Goal: Information Seeking & Learning: Learn about a topic

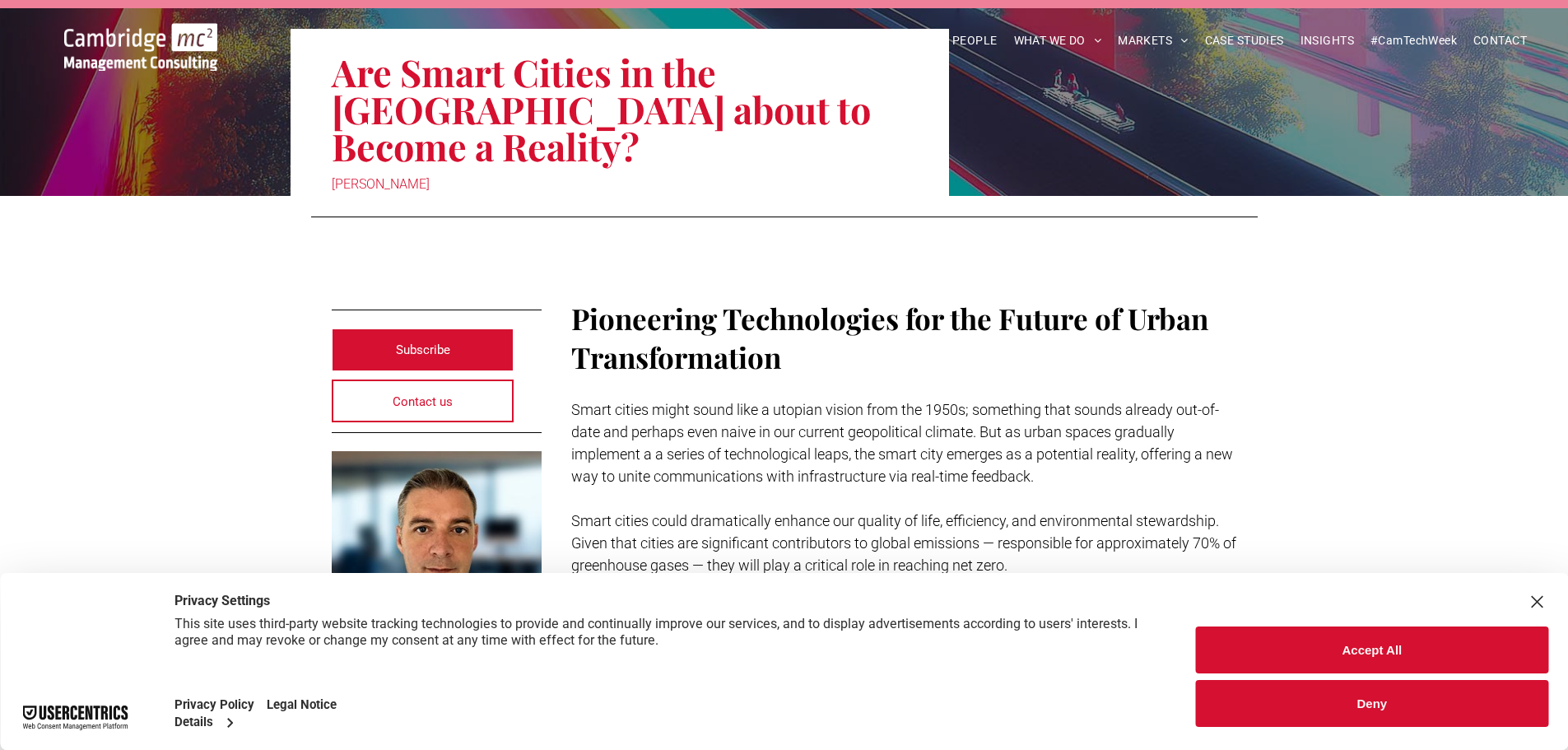
scroll to position [247, 0]
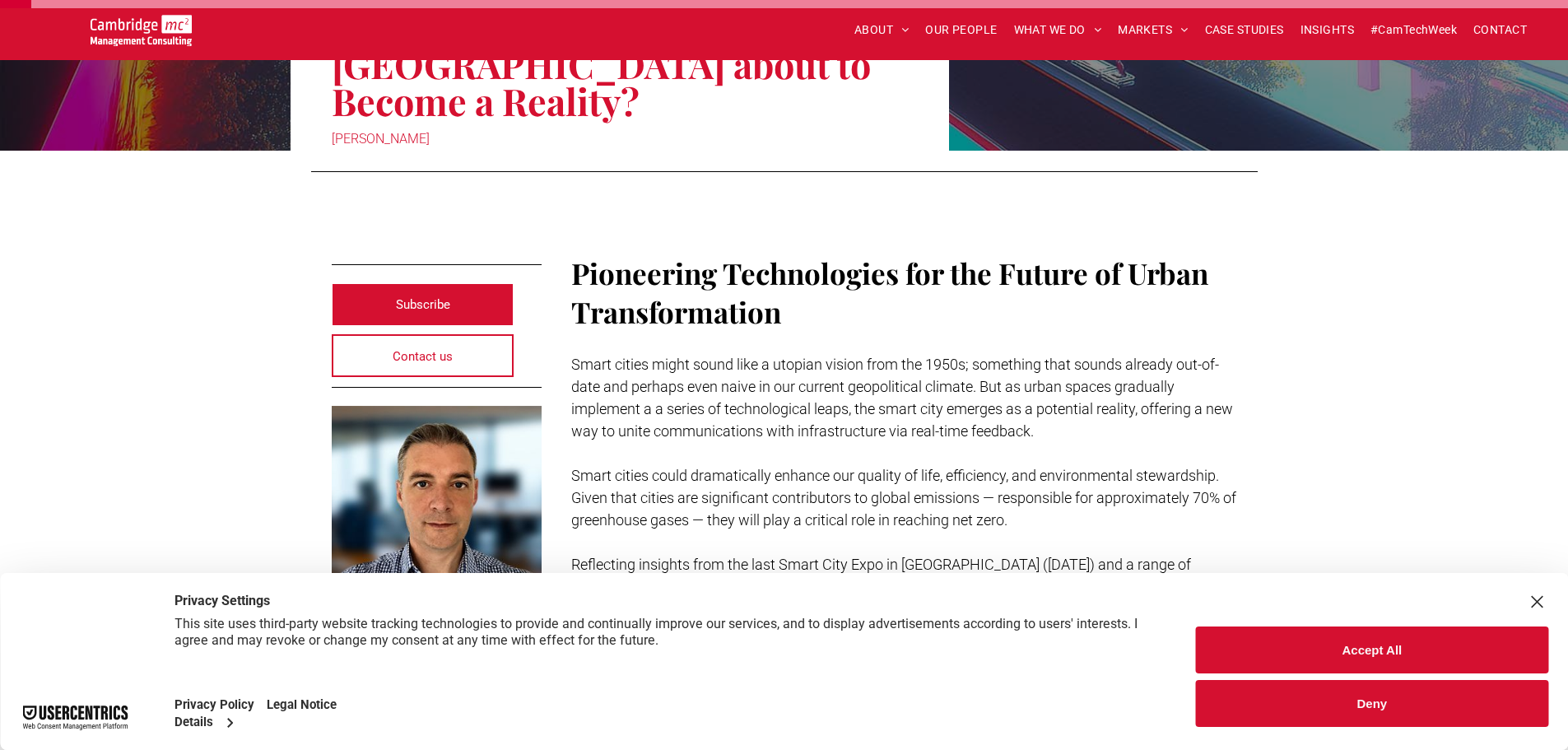
click at [1471, 648] on button "Accept All" at bounding box center [1372, 649] width 352 height 47
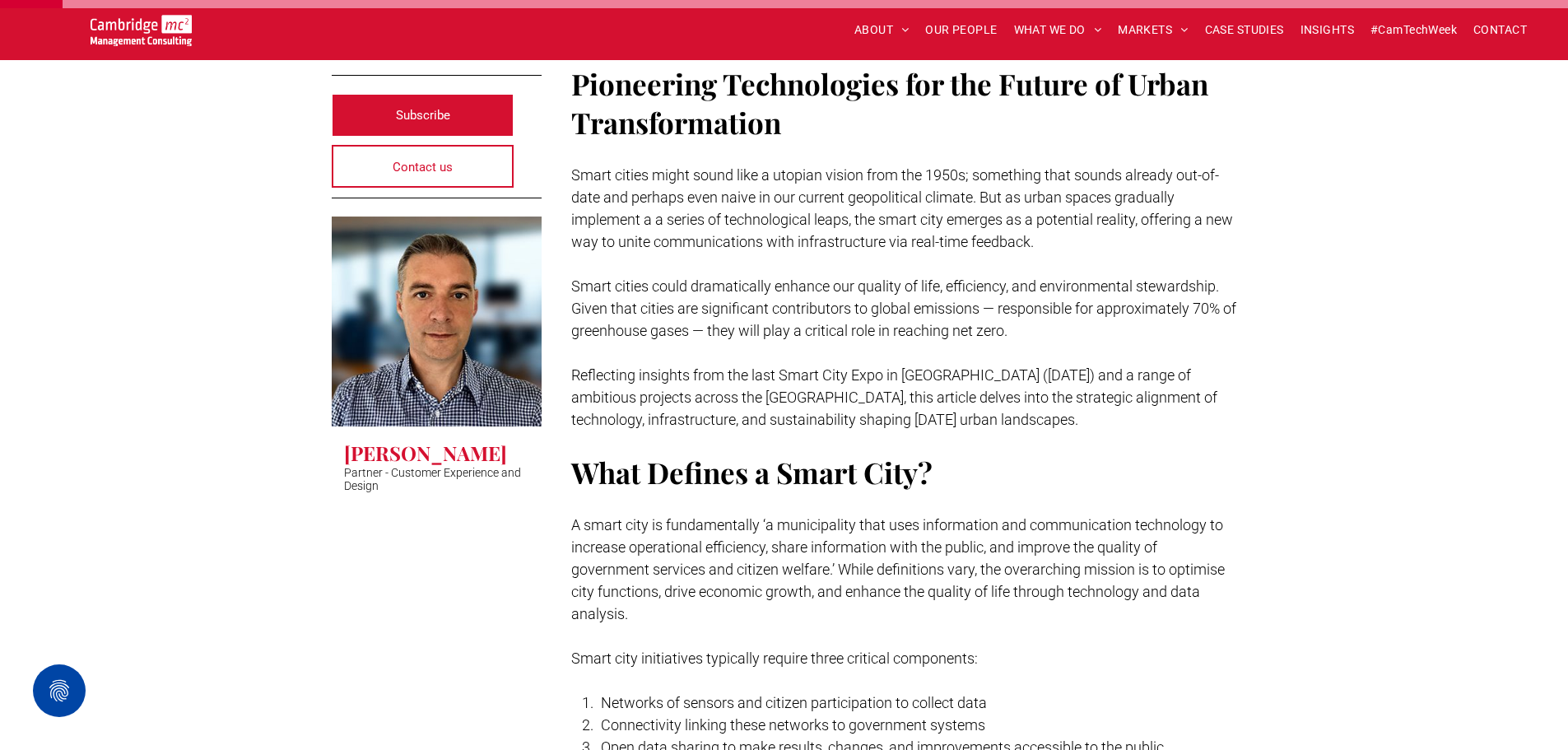
scroll to position [577, 0]
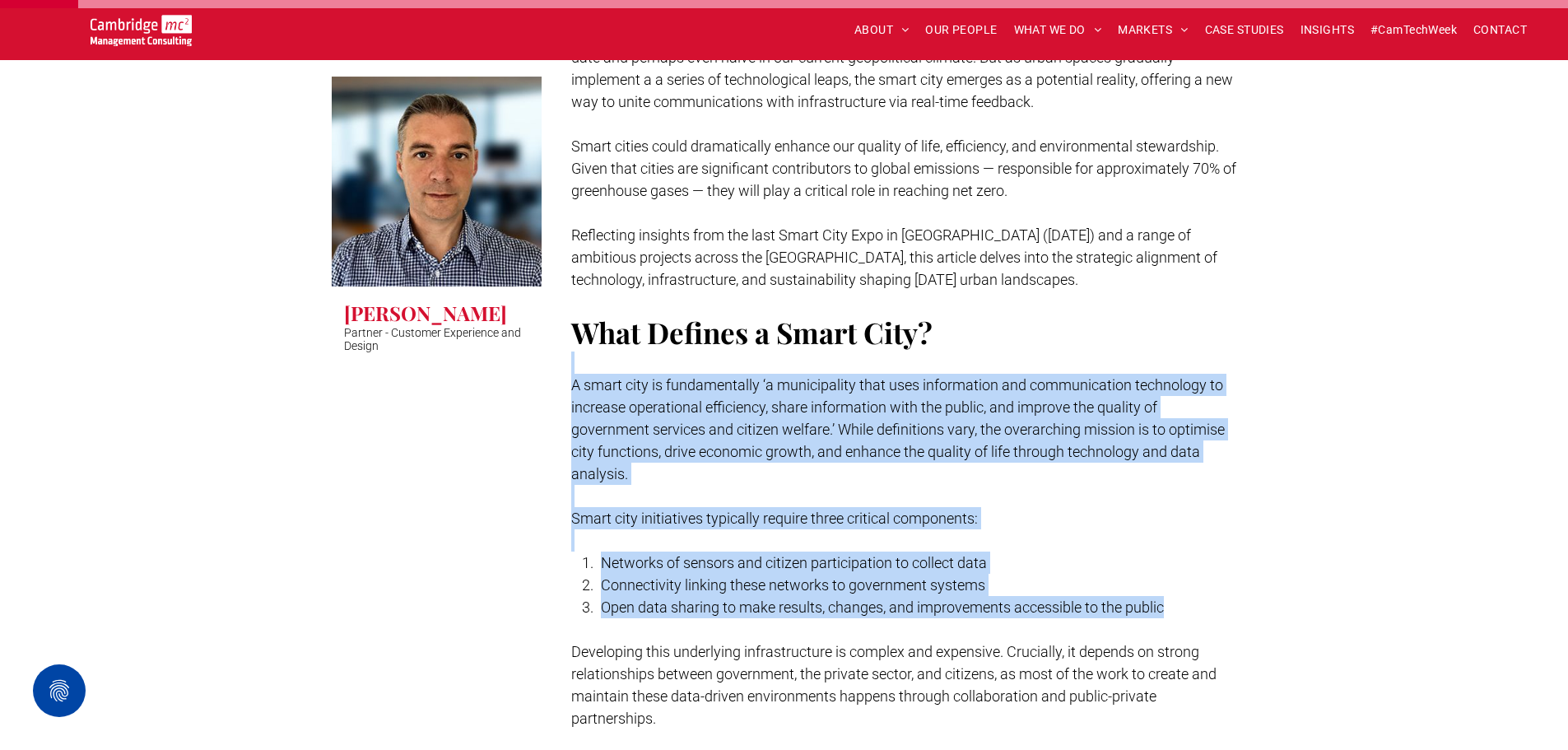
drag, startPoint x: 1042, startPoint y: 308, endPoint x: 1249, endPoint y: 567, distance: 331.6
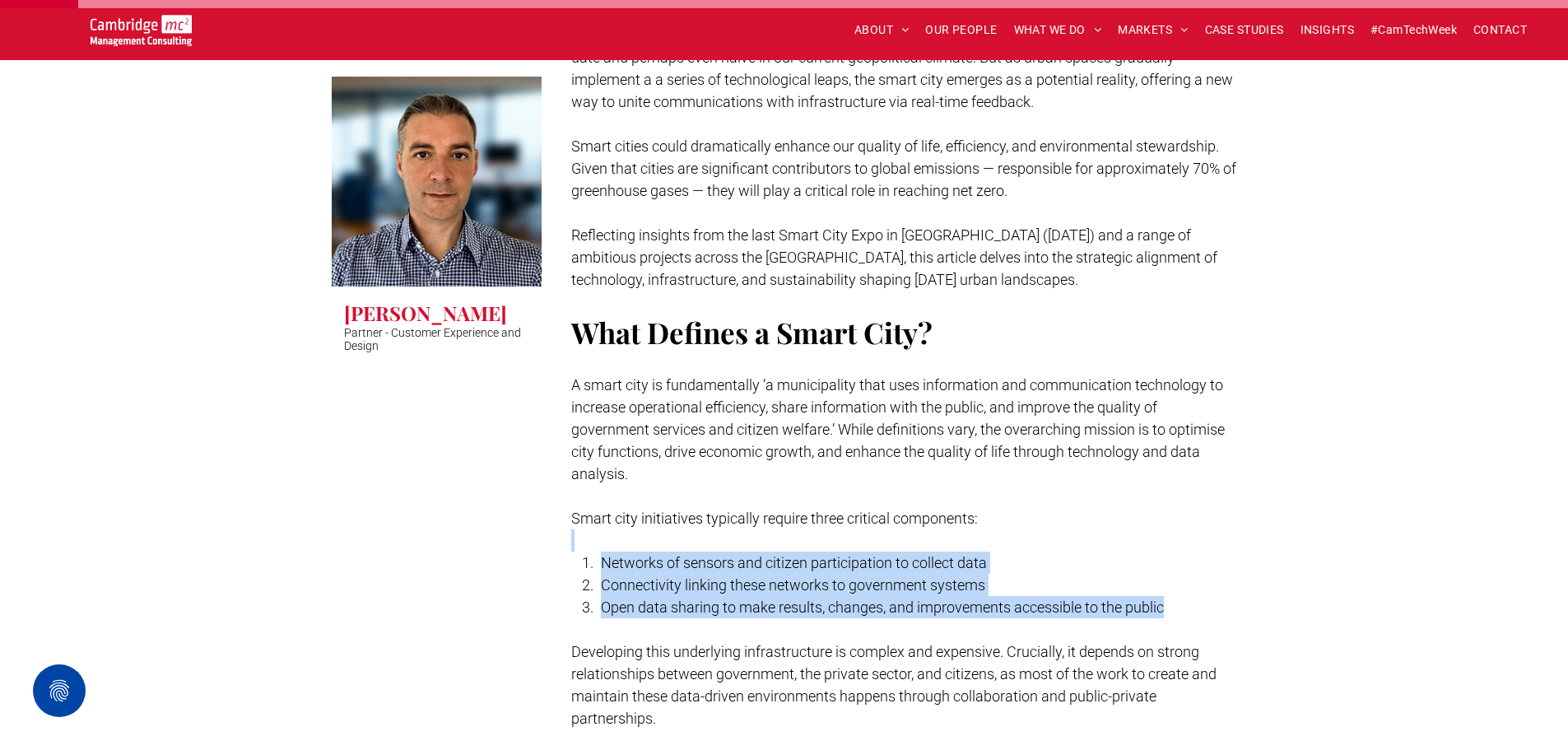
drag, startPoint x: 1249, startPoint y: 567, endPoint x: 1237, endPoint y: 474, distance: 93.8
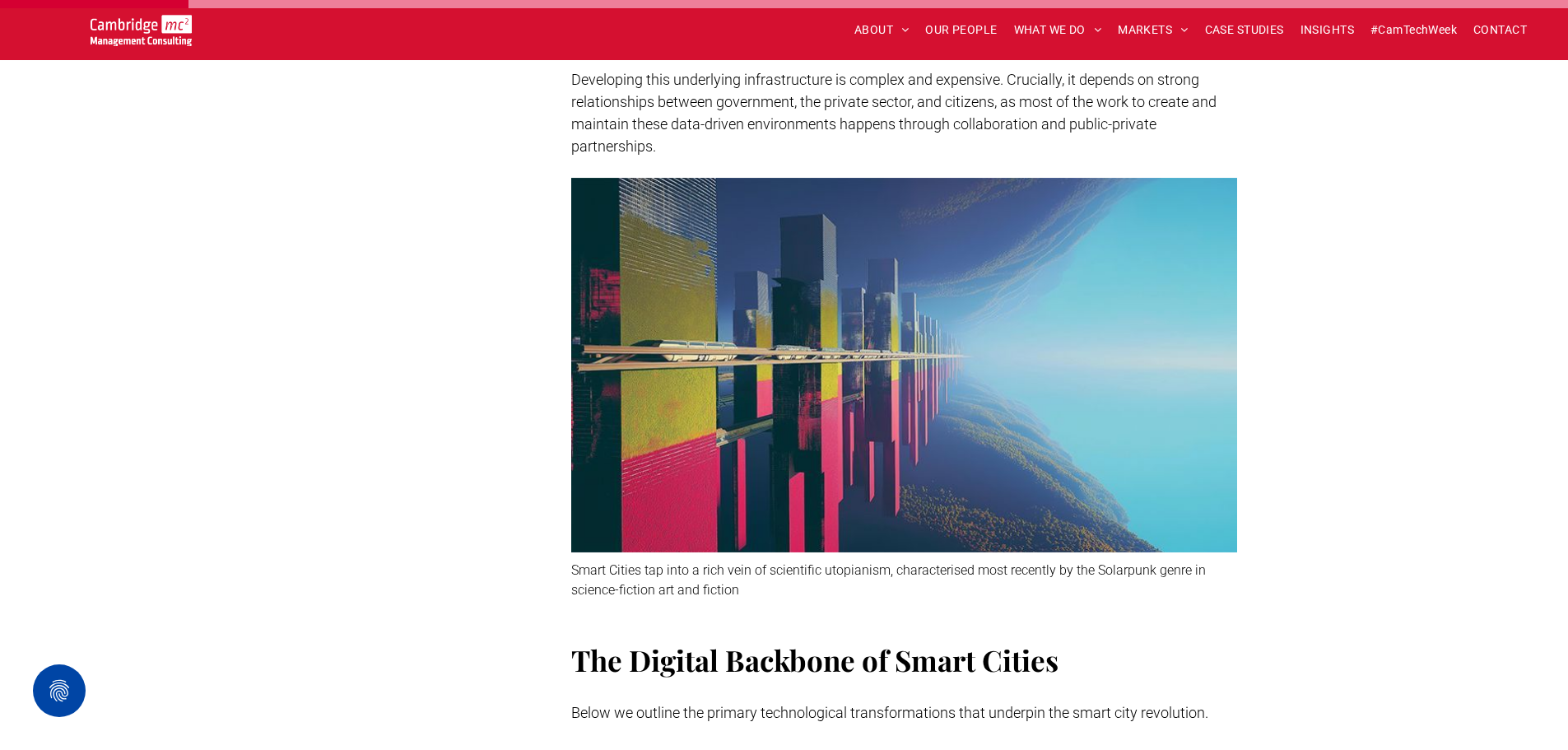
scroll to position [1400, 0]
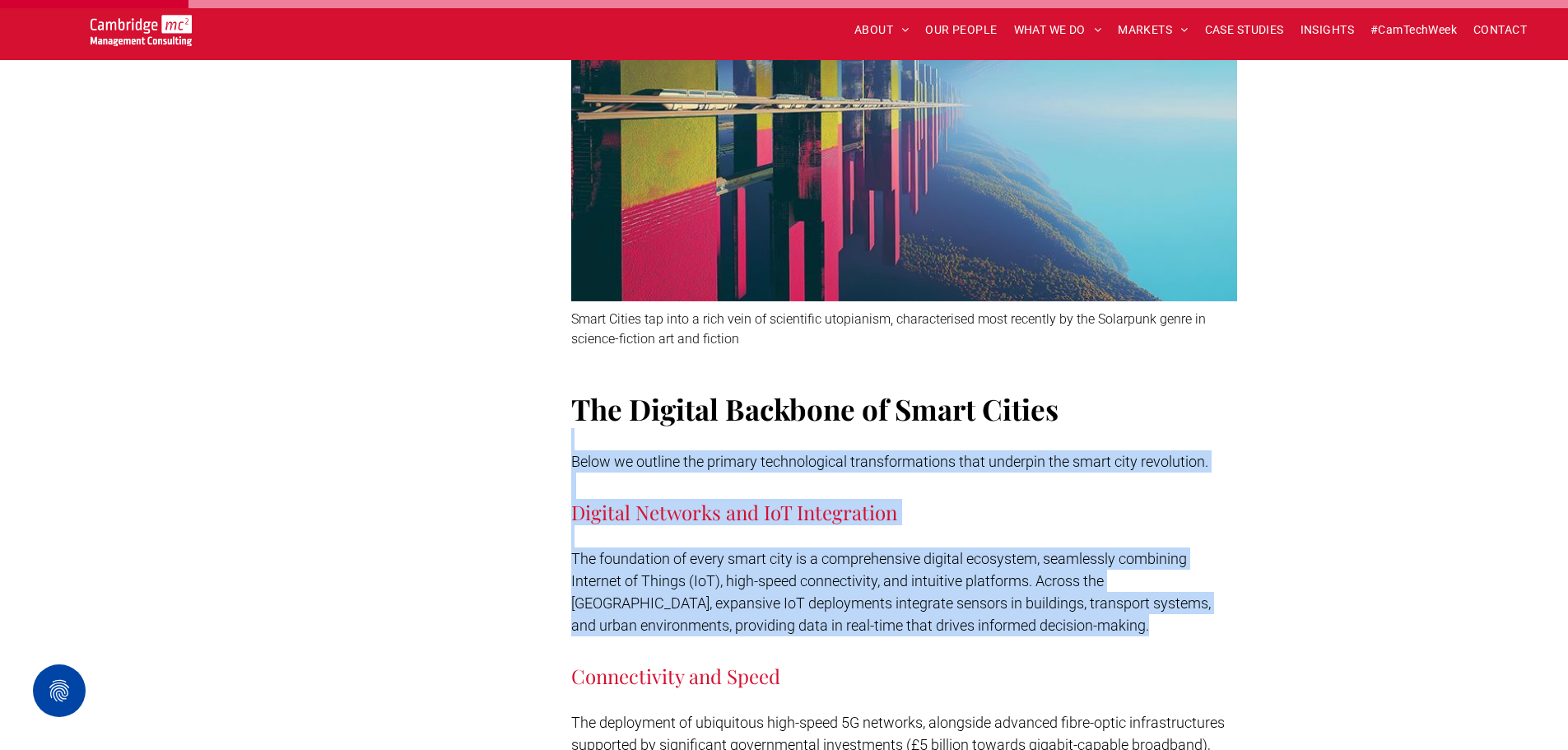
drag, startPoint x: 1188, startPoint y: 325, endPoint x: 1176, endPoint y: 602, distance: 277.3
click at [1176, 637] on h3 "Connectivity and Speed" at bounding box center [905, 663] width 666 height 53
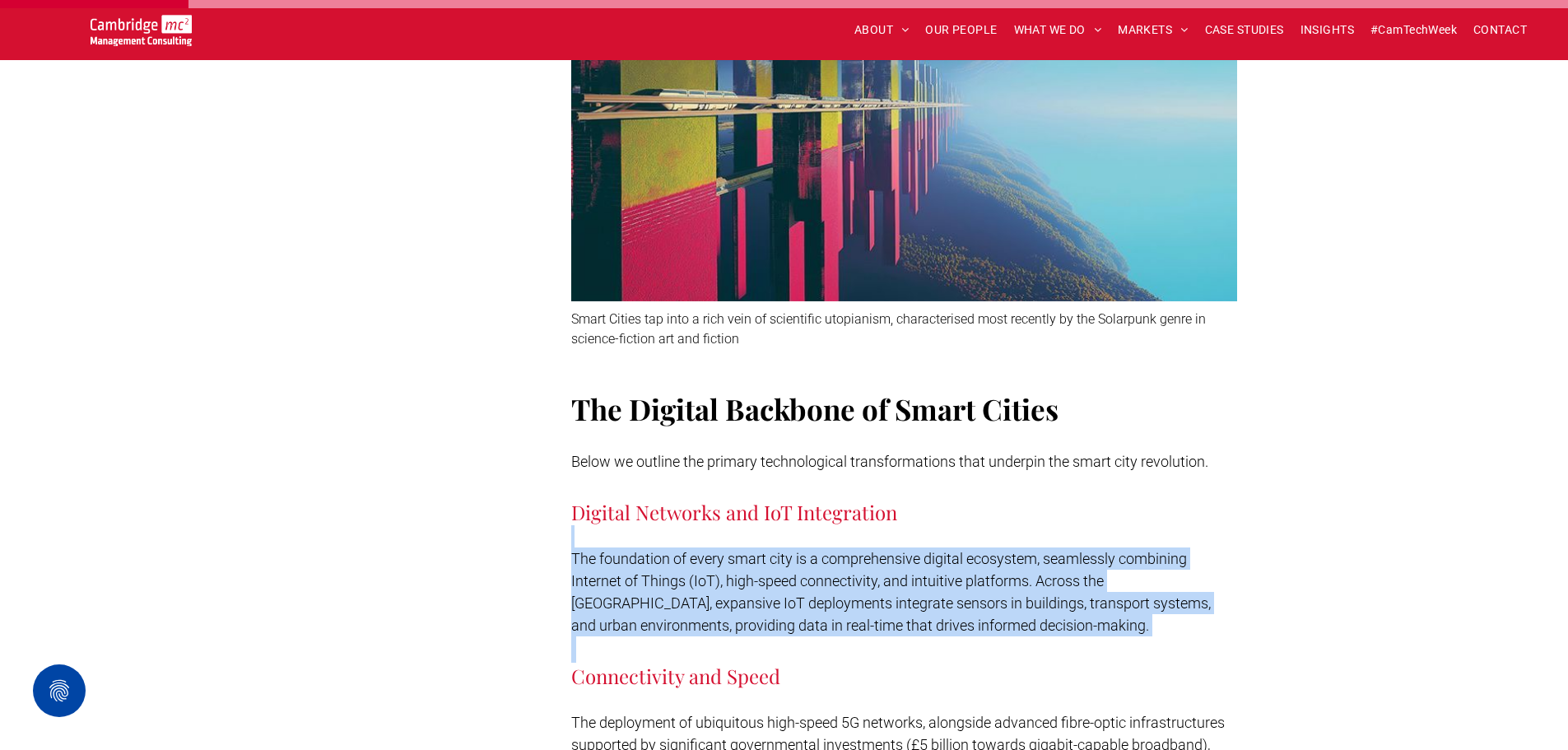
drag, startPoint x: 1176, startPoint y: 602, endPoint x: 1164, endPoint y: 478, distance: 124.6
click at [1164, 478] on h3 "Digital Networks and IoT Integration" at bounding box center [905, 499] width 666 height 53
drag, startPoint x: 1164, startPoint y: 478, endPoint x: 1162, endPoint y: 606, distance: 128.0
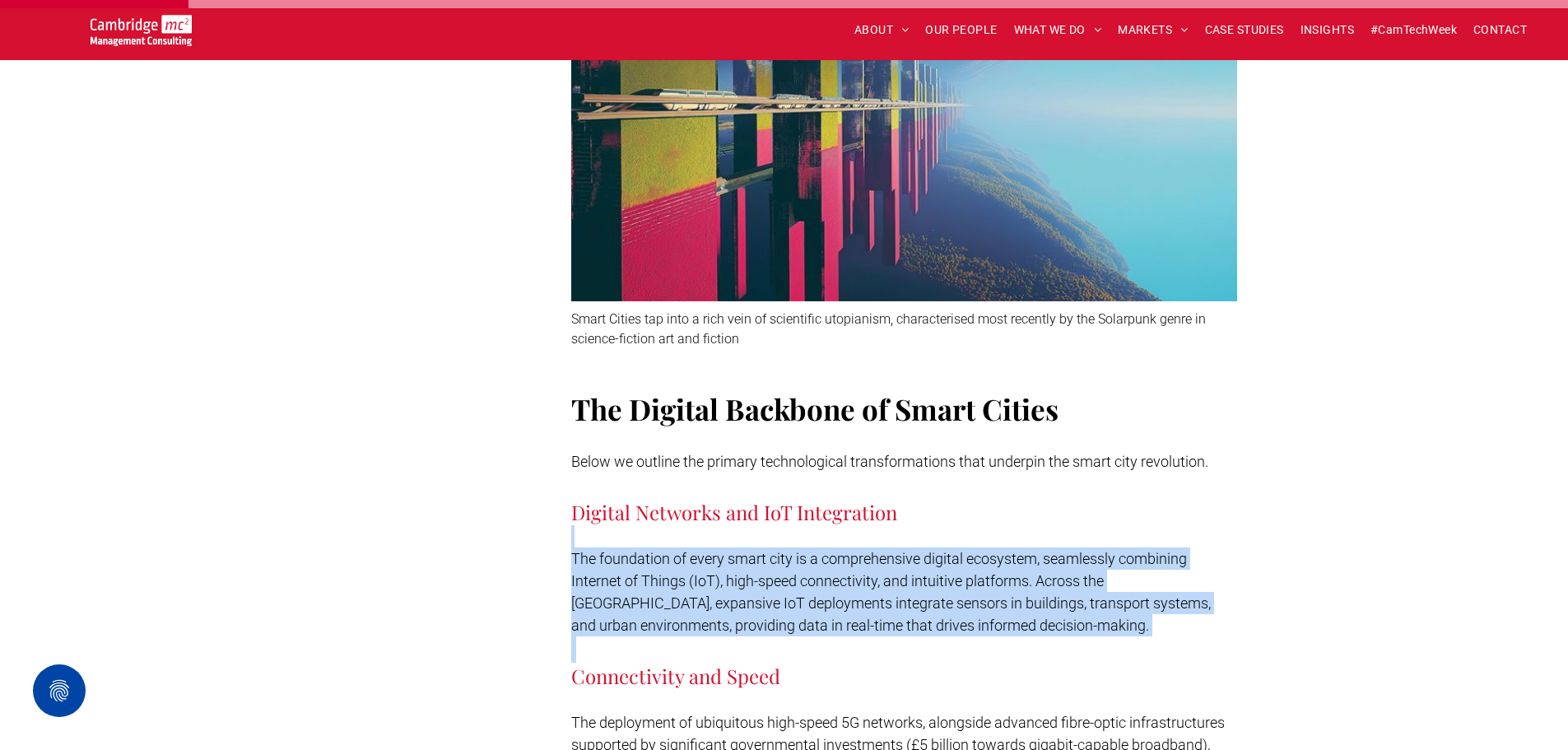
click at [1162, 637] on h3 "Connectivity and Speed" at bounding box center [905, 663] width 666 height 53
drag, startPoint x: 1161, startPoint y: 522, endPoint x: 1164, endPoint y: 480, distance: 42.1
click at [1164, 480] on h3 "Digital Networks and IoT Integration" at bounding box center [905, 499] width 666 height 53
drag, startPoint x: 1164, startPoint y: 480, endPoint x: 1164, endPoint y: 596, distance: 116.0
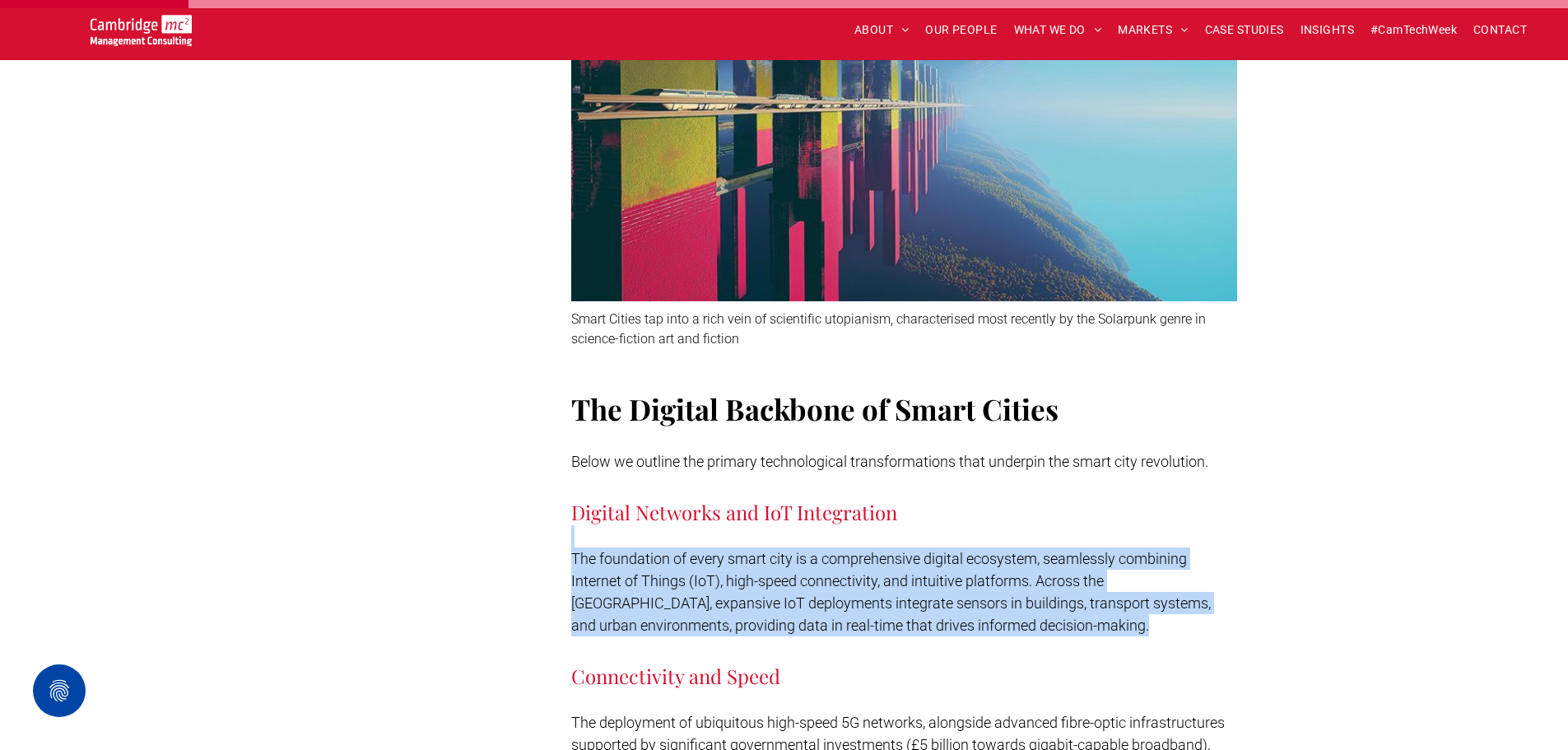
click at [1164, 596] on p "The foundation of every smart city is a comprehensive digital ecosystem, seamle…" at bounding box center [905, 592] width 666 height 89
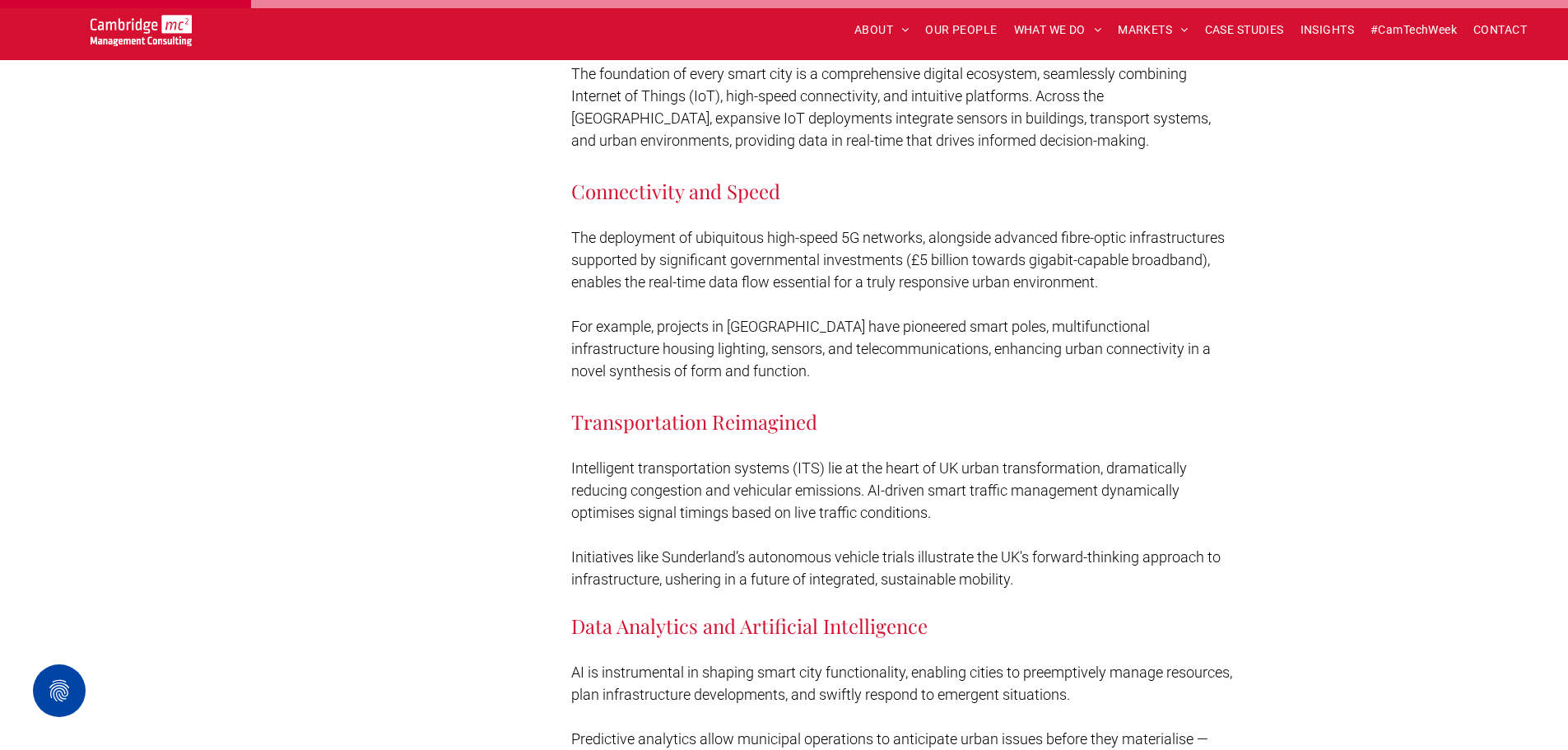
scroll to position [1894, 0]
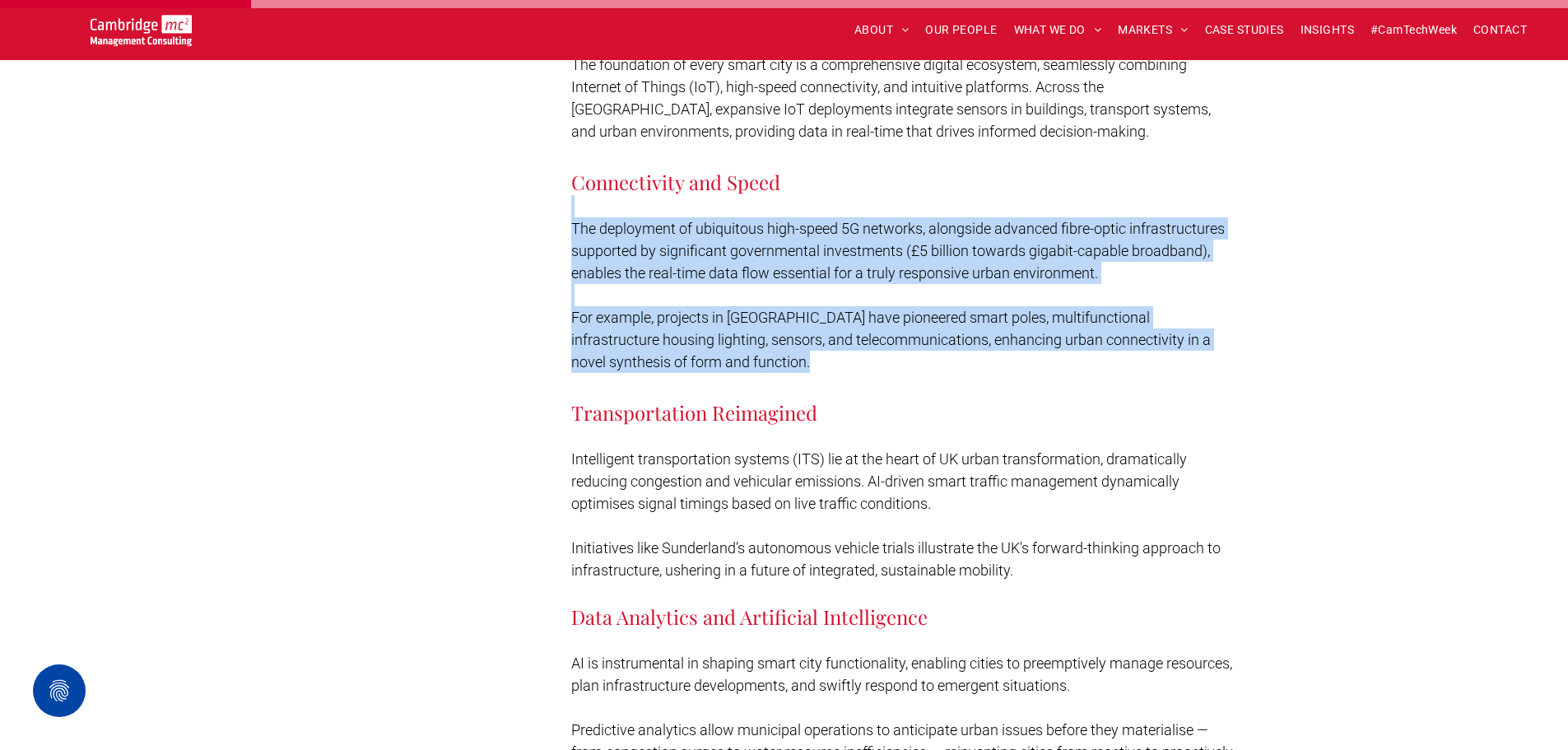
drag, startPoint x: 1025, startPoint y: 155, endPoint x: 984, endPoint y: 347, distance: 196.3
click at [984, 347] on div "The Digital Backbone of Smart Cities Below we outline the primary technological…" at bounding box center [905, 443] width 666 height 1098
click at [984, 373] on h3 "Transportation Reimagined" at bounding box center [905, 398] width 666 height 53
drag, startPoint x: 1054, startPoint y: 228, endPoint x: 1153, endPoint y: 150, distance: 126.0
click at [1153, 150] on div "The Digital Backbone of Smart Cities Below we outline the primary technological…" at bounding box center [905, 443] width 666 height 1098
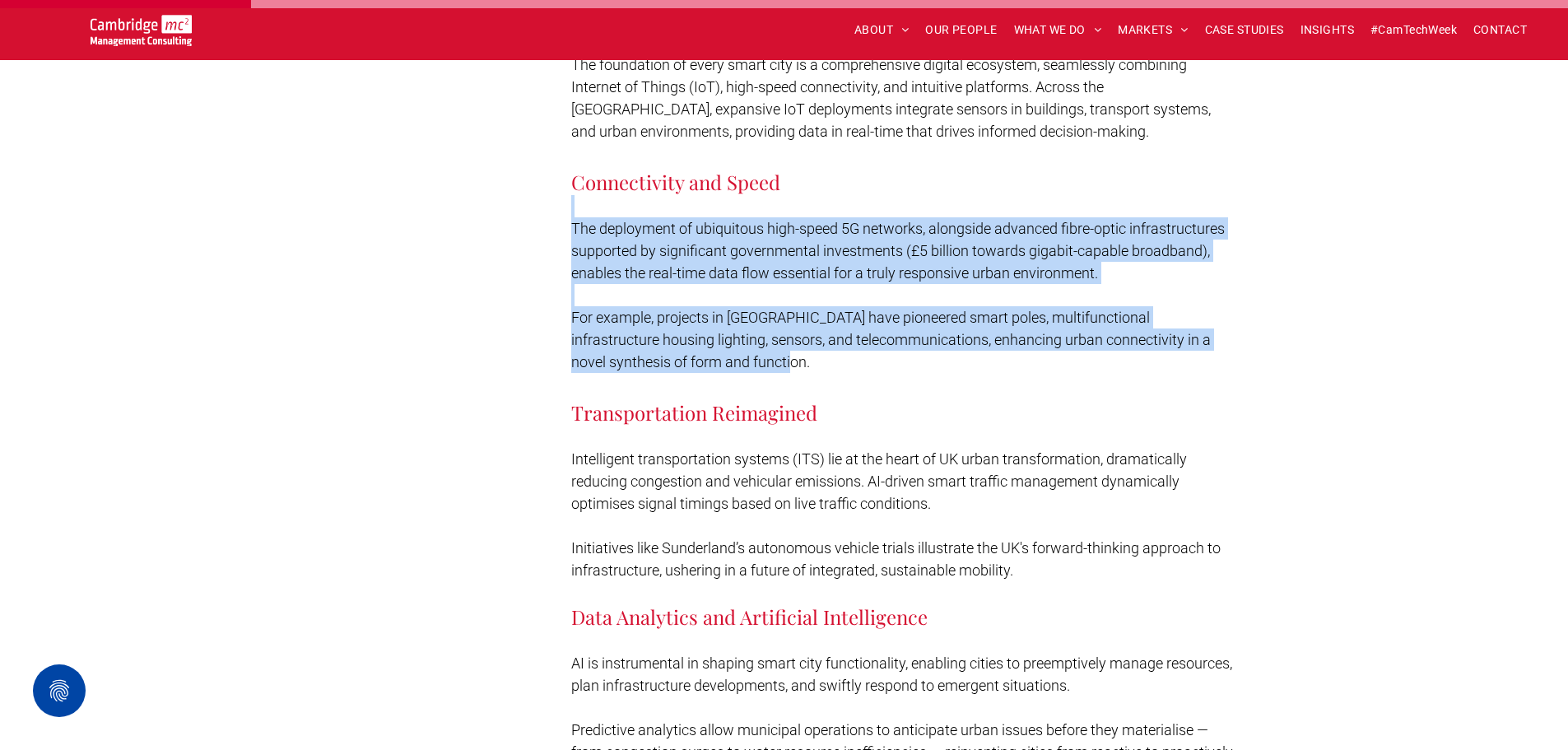
click at [1153, 150] on h3 "Connectivity and Speed" at bounding box center [905, 169] width 666 height 53
drag, startPoint x: 1153, startPoint y: 150, endPoint x: 1139, endPoint y: 343, distance: 193.5
click at [1139, 342] on div "The Digital Backbone of Smart Cities Below we outline the primary technological…" at bounding box center [905, 443] width 666 height 1098
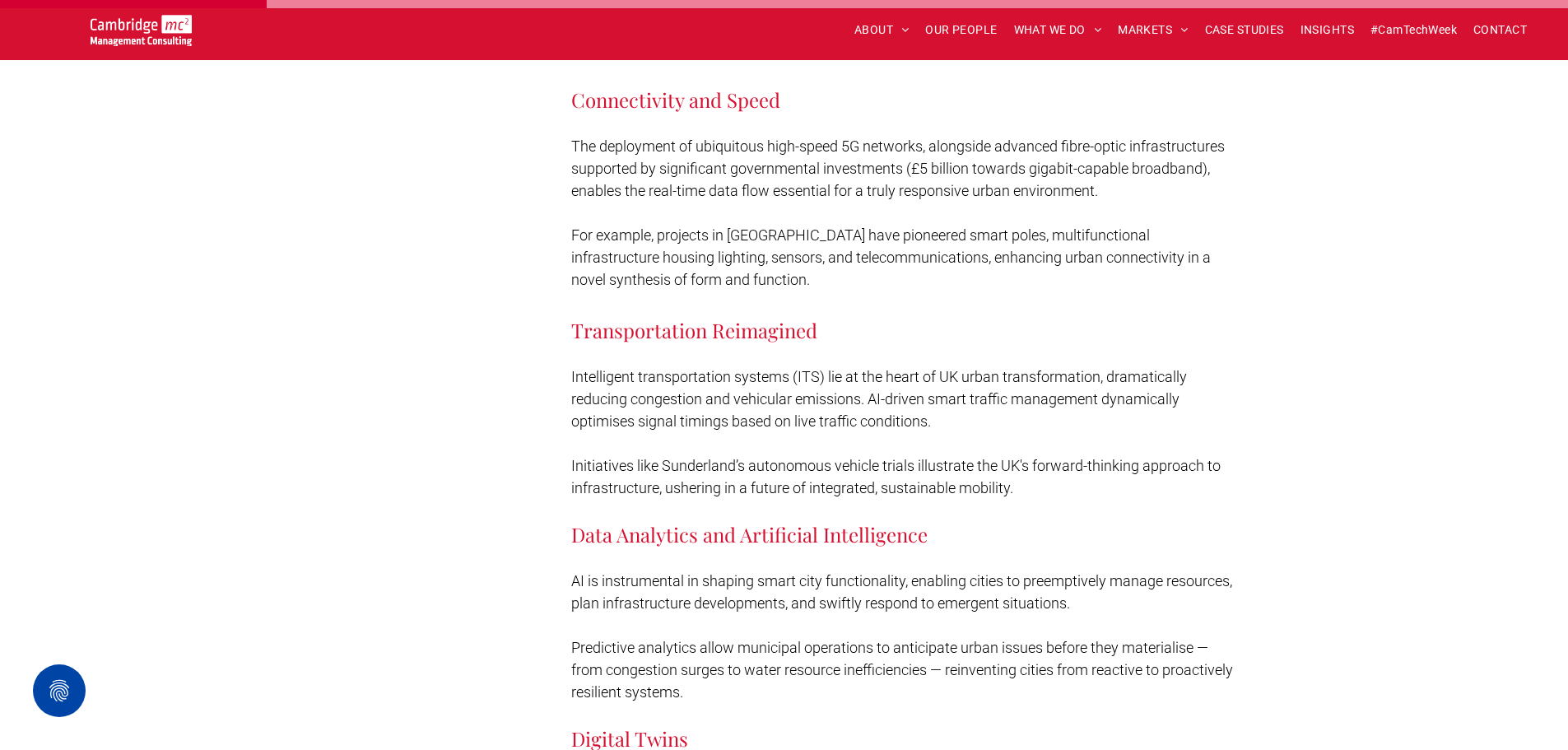
click at [1075, 344] on p at bounding box center [905, 354] width 666 height 22
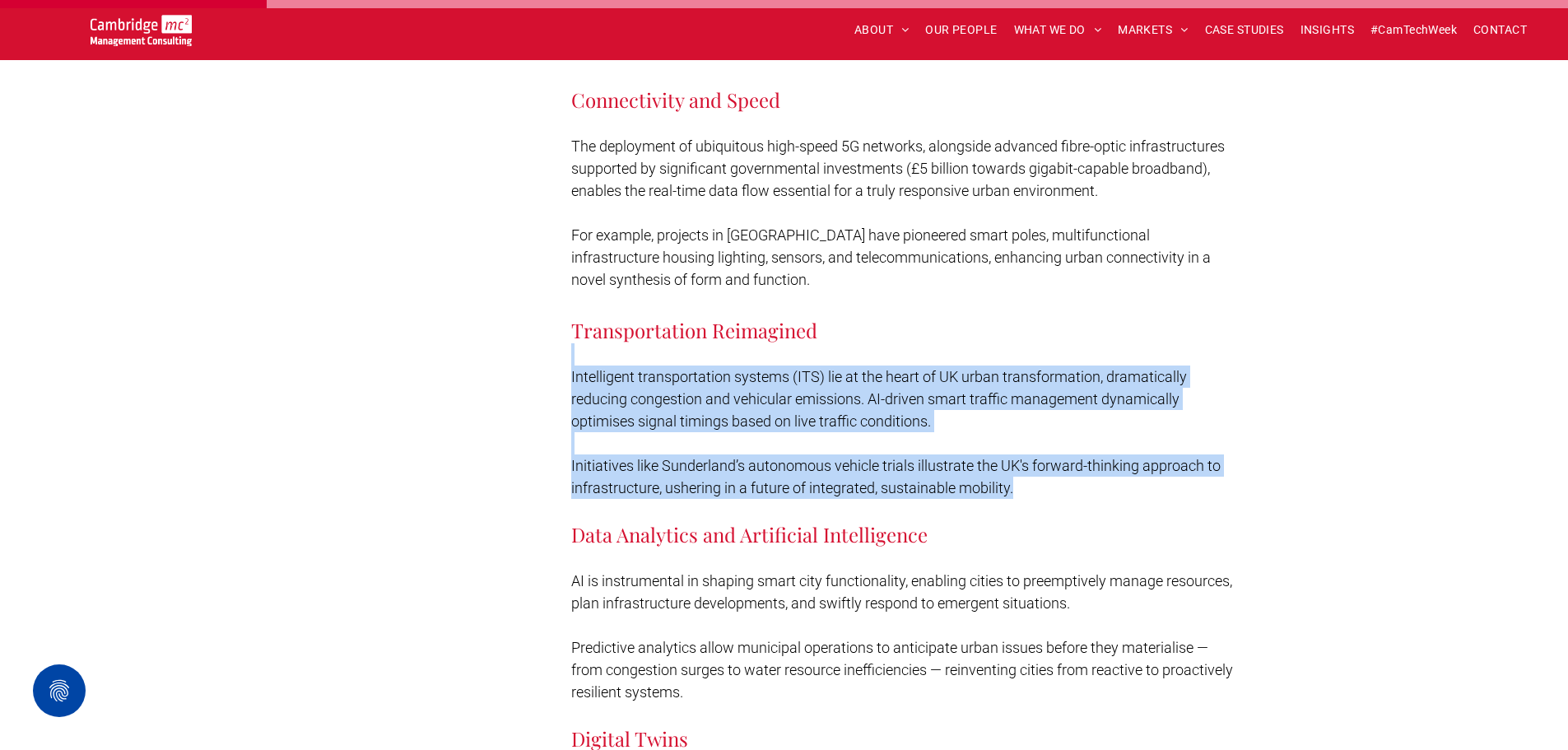
drag, startPoint x: 1056, startPoint y: 280, endPoint x: 1078, endPoint y: 459, distance: 180.3
click at [1078, 459] on div "The Digital Backbone of Smart Cities Below we outline the primary technological…" at bounding box center [905, 360] width 666 height 1098
click at [1078, 459] on p "Initiatives like Sunderland’s autonomous vehicle trials illustrate the UK's for…" at bounding box center [905, 477] width 666 height 44
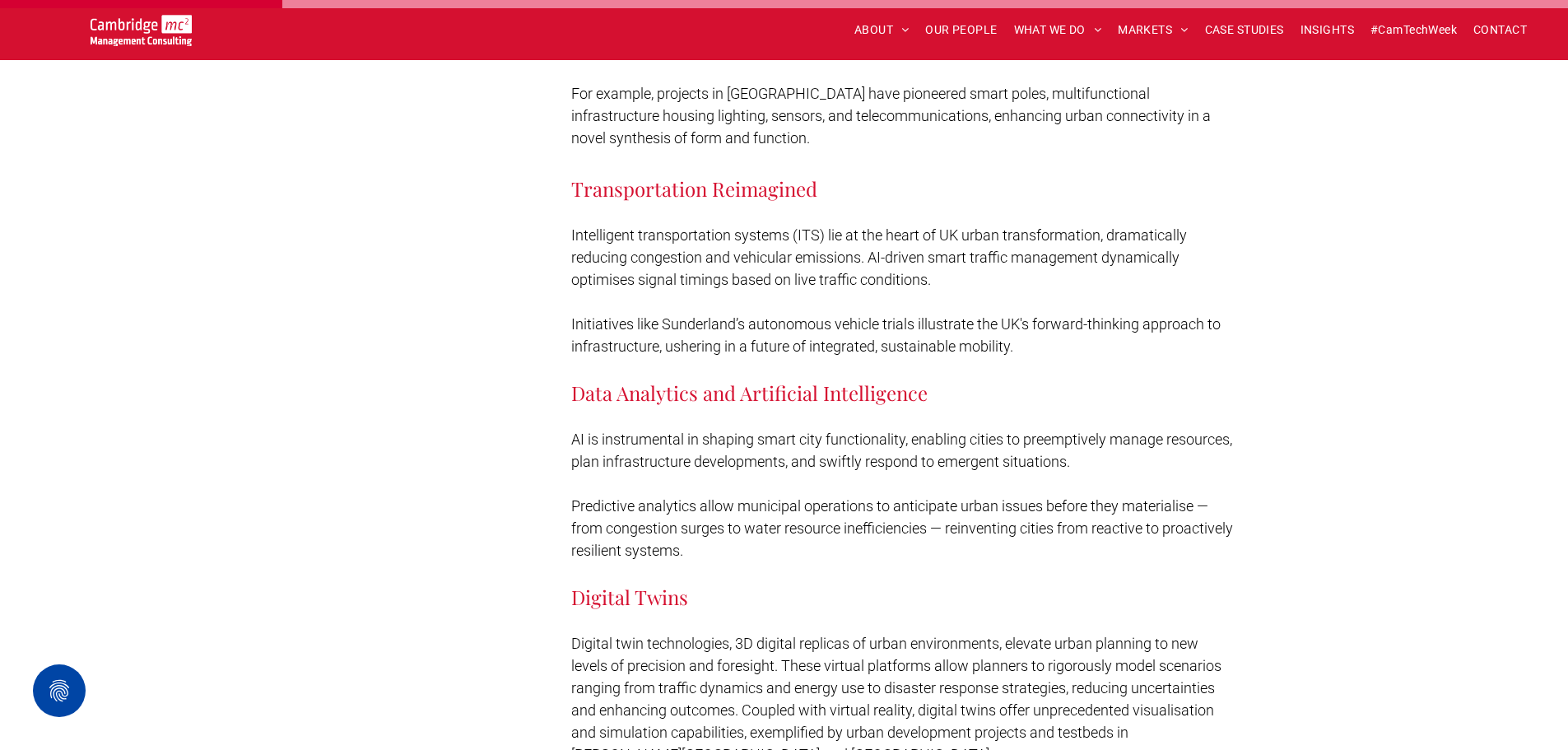
scroll to position [2388, 0]
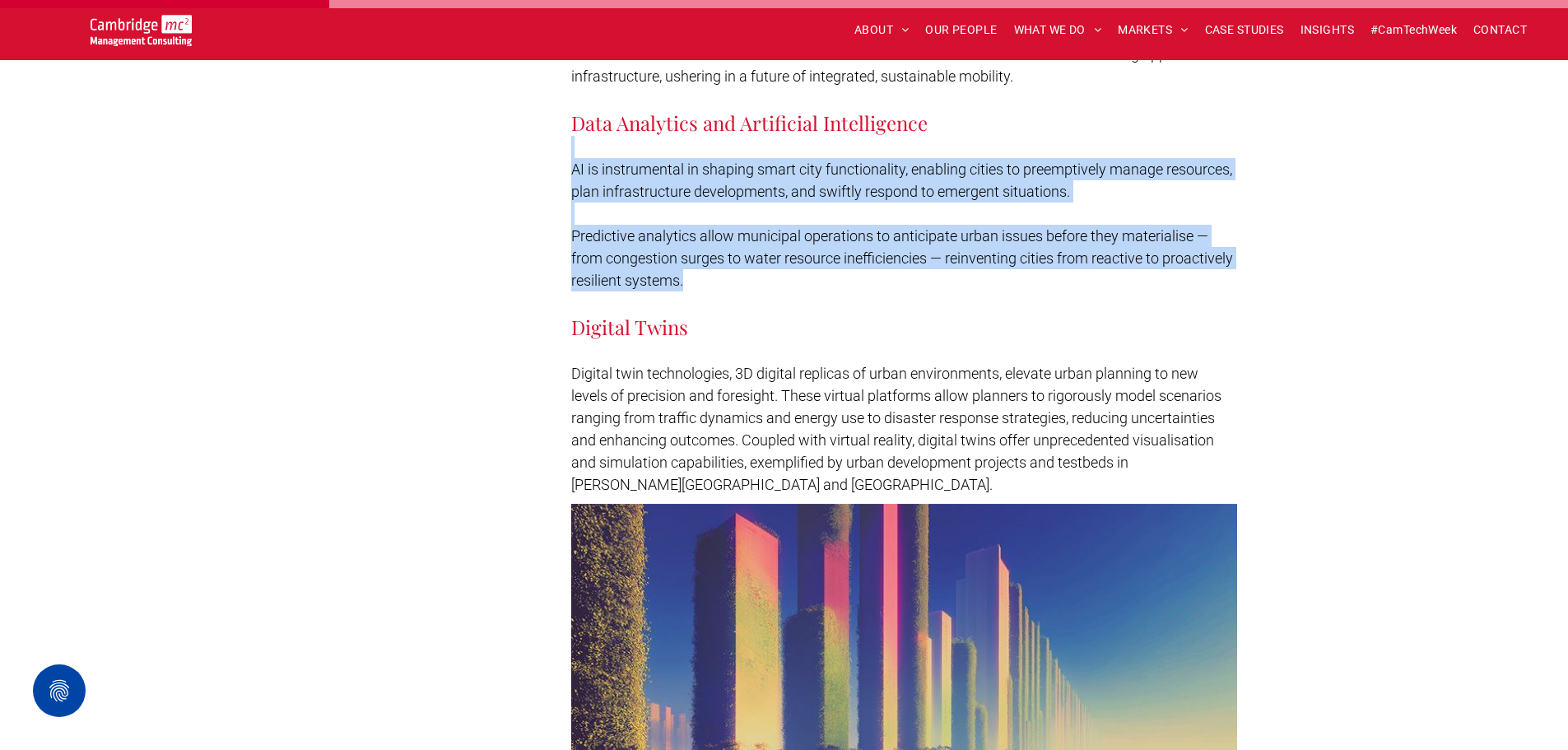
drag, startPoint x: 1185, startPoint y: 97, endPoint x: 1184, endPoint y: 284, distance: 187.0
click at [1184, 314] on h3 "Digital Twins" at bounding box center [905, 328] width 666 height 27
drag, startPoint x: 1176, startPoint y: 256, endPoint x: 1282, endPoint y: 90, distance: 197.0
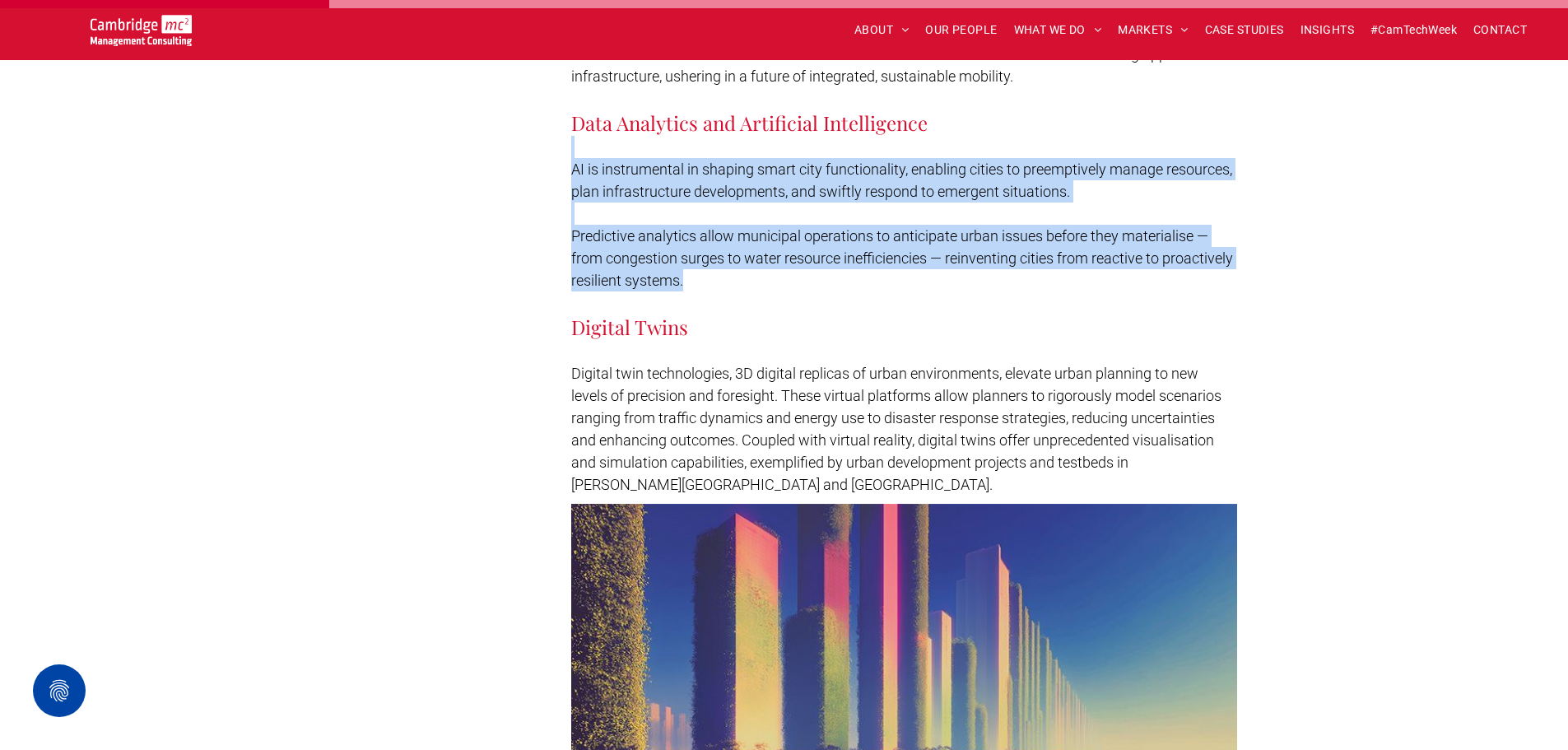
drag, startPoint x: 1282, startPoint y: 90, endPoint x: 1244, endPoint y: 268, distance: 182.0
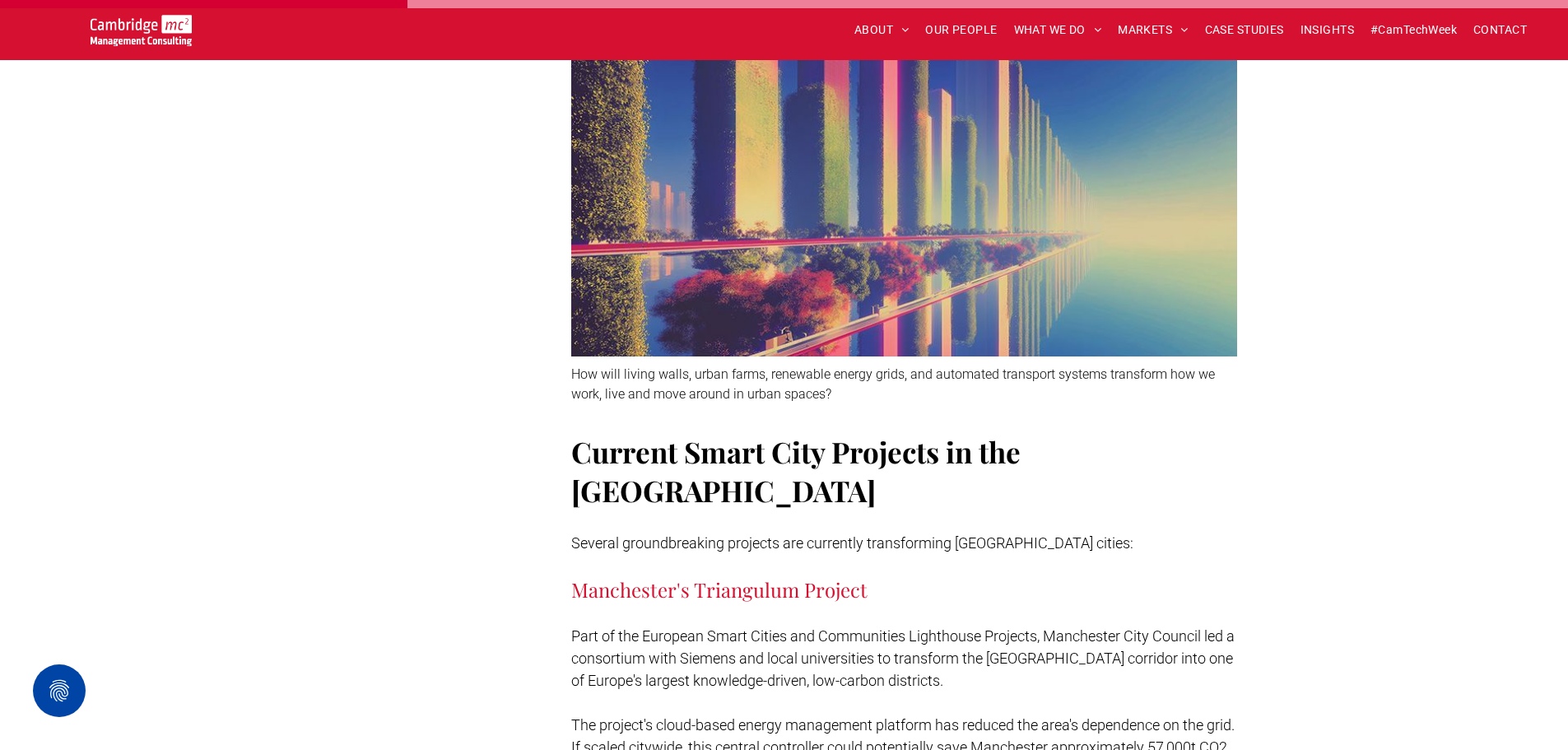
scroll to position [3129, 0]
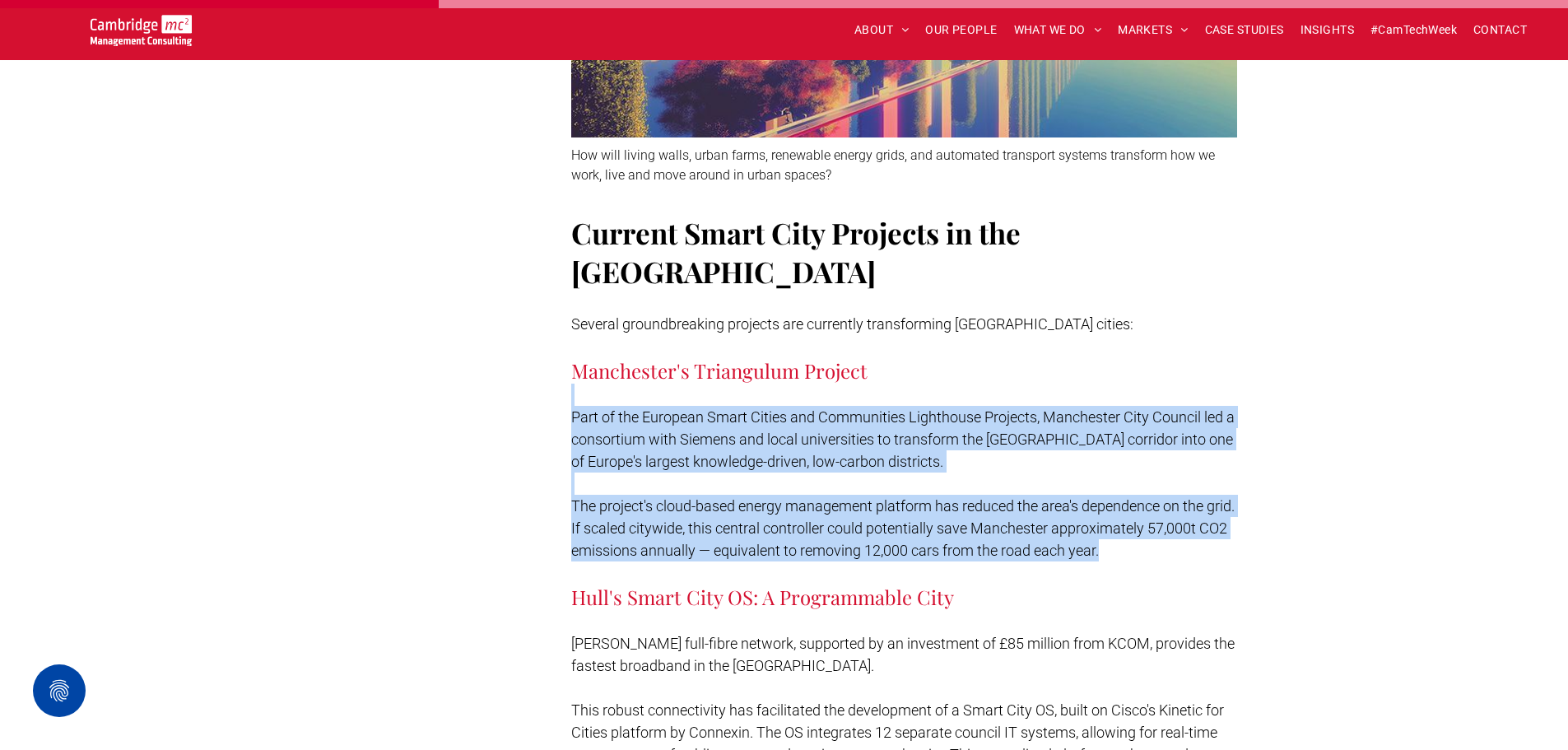
drag, startPoint x: 1223, startPoint y: 289, endPoint x: 1192, endPoint y: 491, distance: 204.4
click at [1192, 561] on p at bounding box center [905, 572] width 666 height 22
drag, startPoint x: 1182, startPoint y: 410, endPoint x: 1208, endPoint y: 308, distance: 105.3
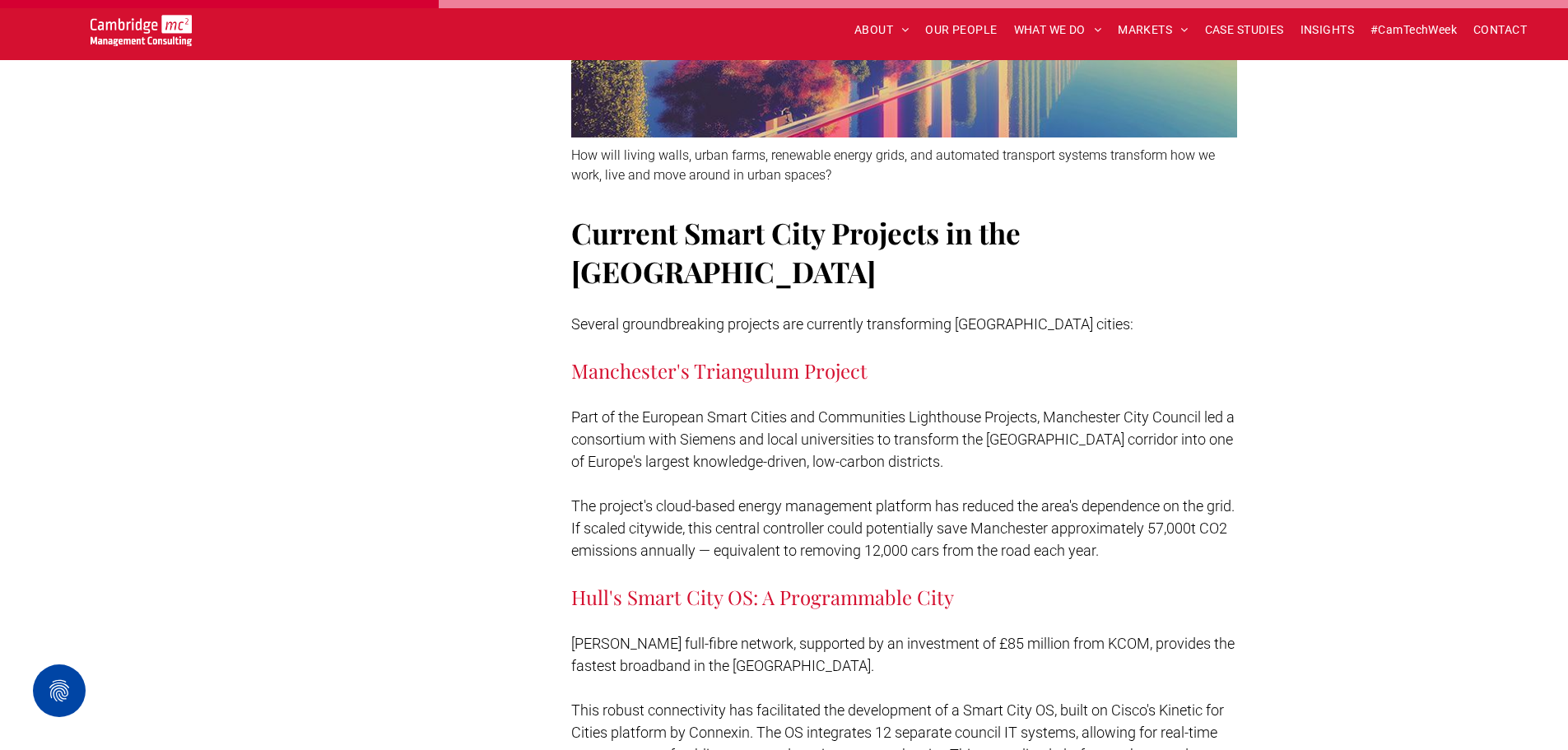
click at [1210, 357] on h3 "Manchester's Triangulum Project" at bounding box center [905, 371] width 666 height 27
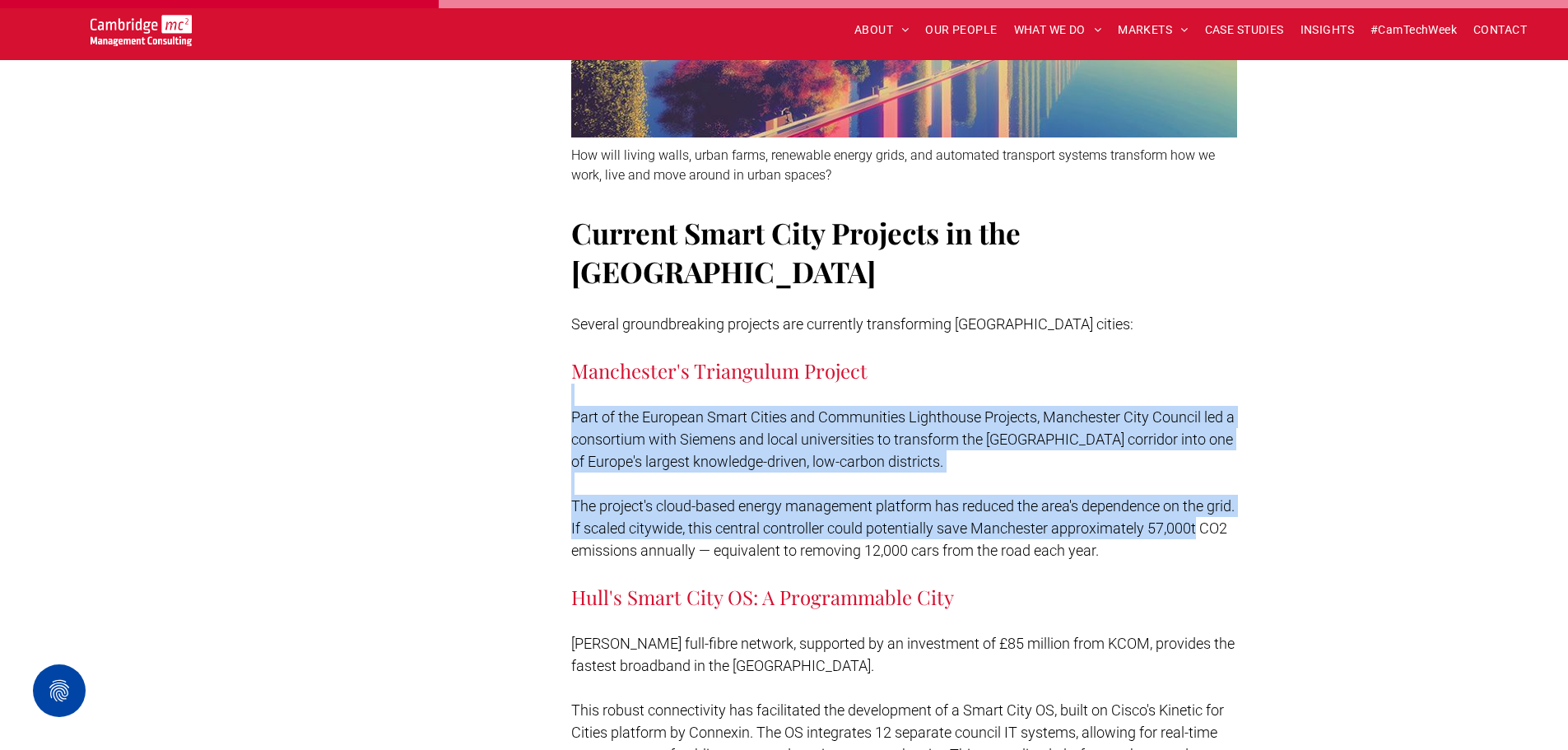
drag, startPoint x: 1210, startPoint y: 303, endPoint x: 1187, endPoint y: 459, distance: 157.7
click at [1187, 497] on span "The project's cloud-based energy management platform has reduced the area's dep…" at bounding box center [903, 528] width 663 height 61
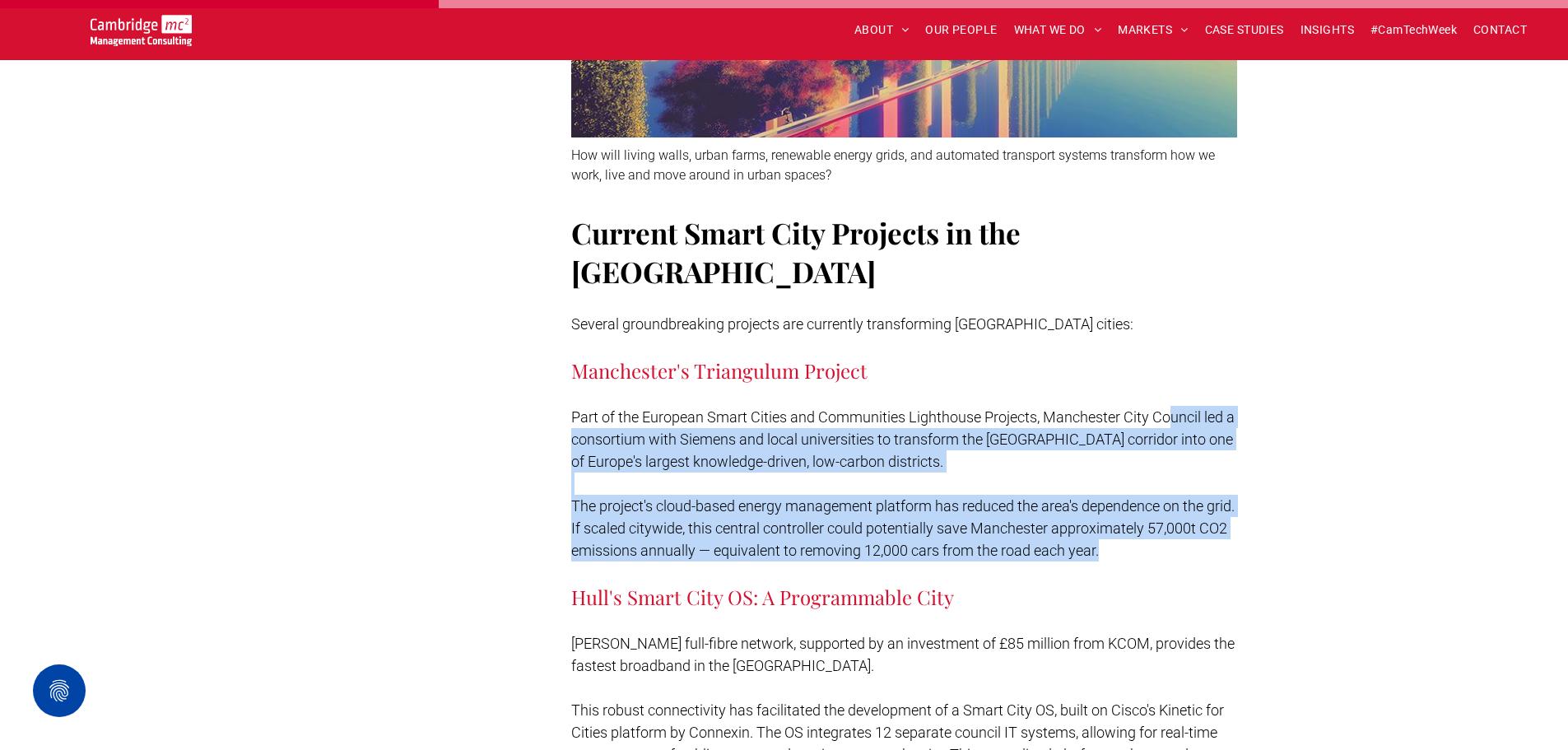
drag, startPoint x: 1187, startPoint y: 479, endPoint x: 1174, endPoint y: 328, distance: 151.6
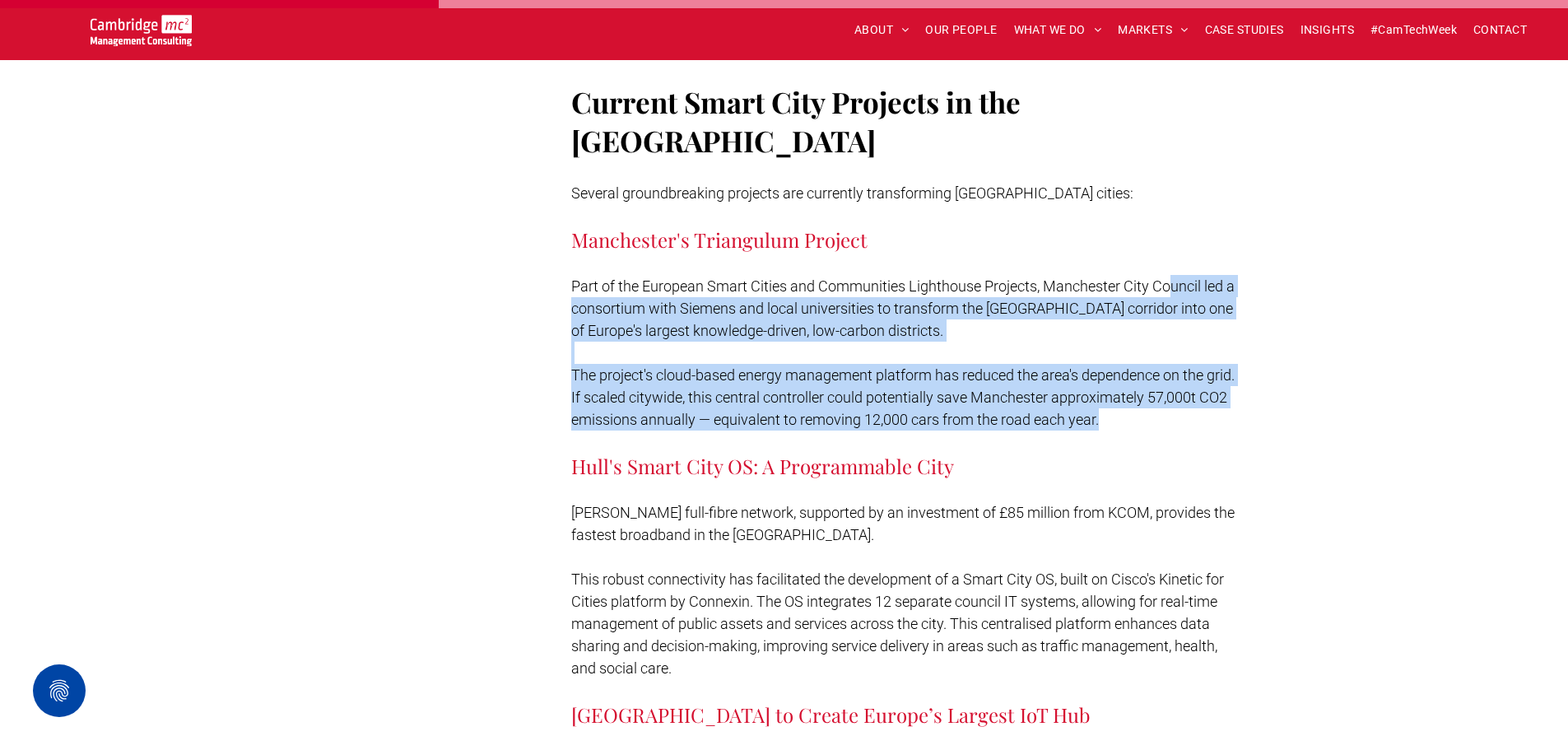
scroll to position [3459, 0]
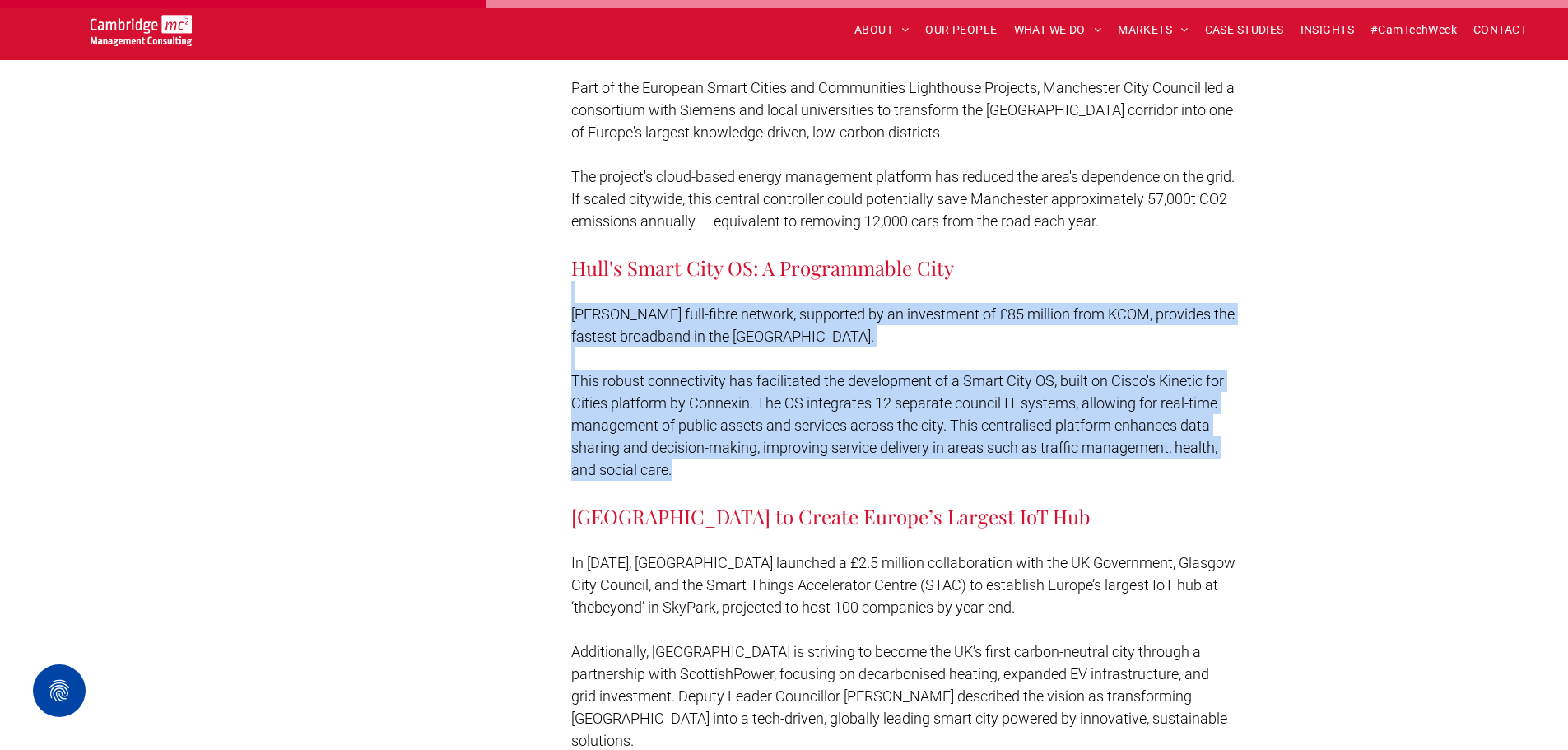
drag, startPoint x: 1171, startPoint y: 210, endPoint x: 1246, endPoint y: 390, distance: 195.0
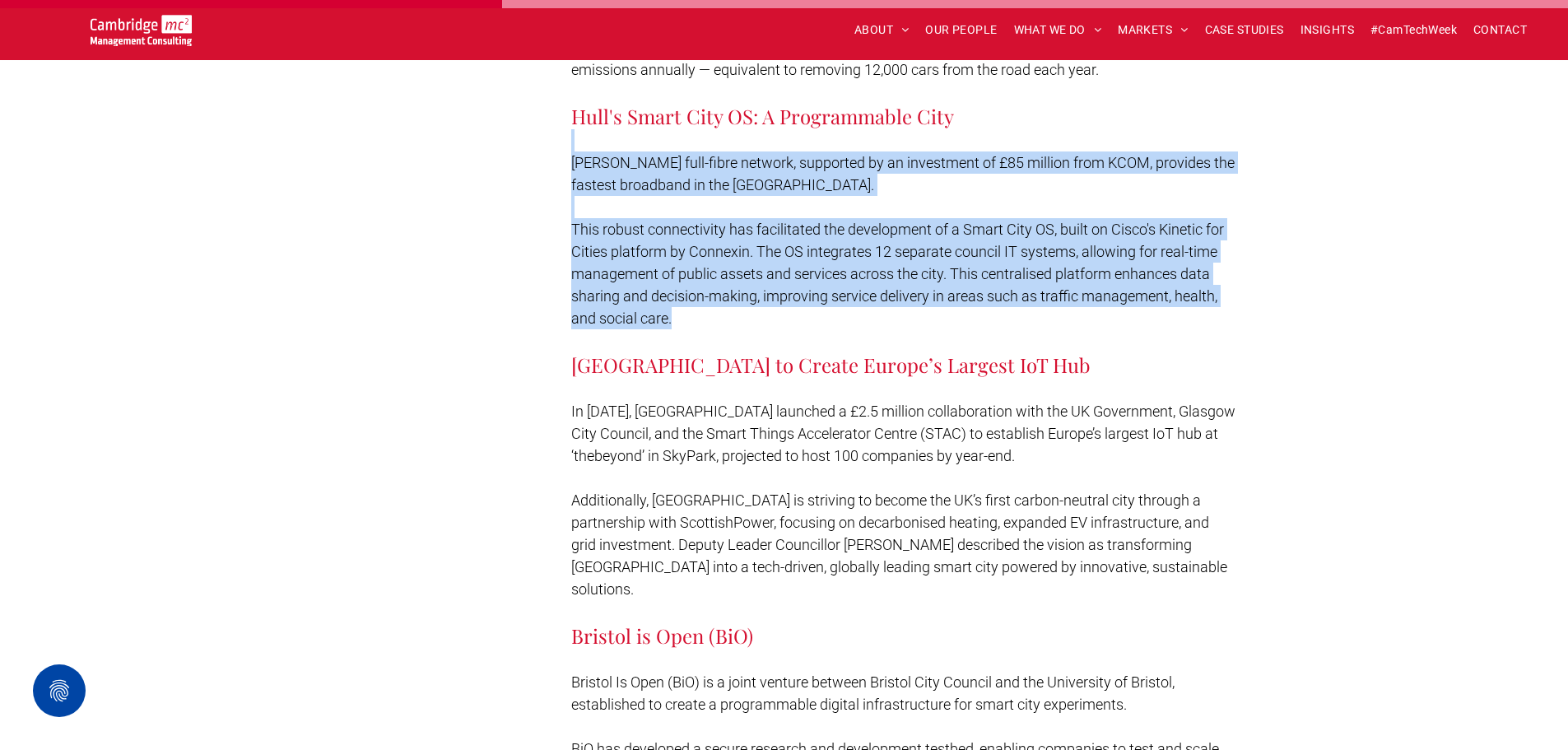
scroll to position [3624, 0]
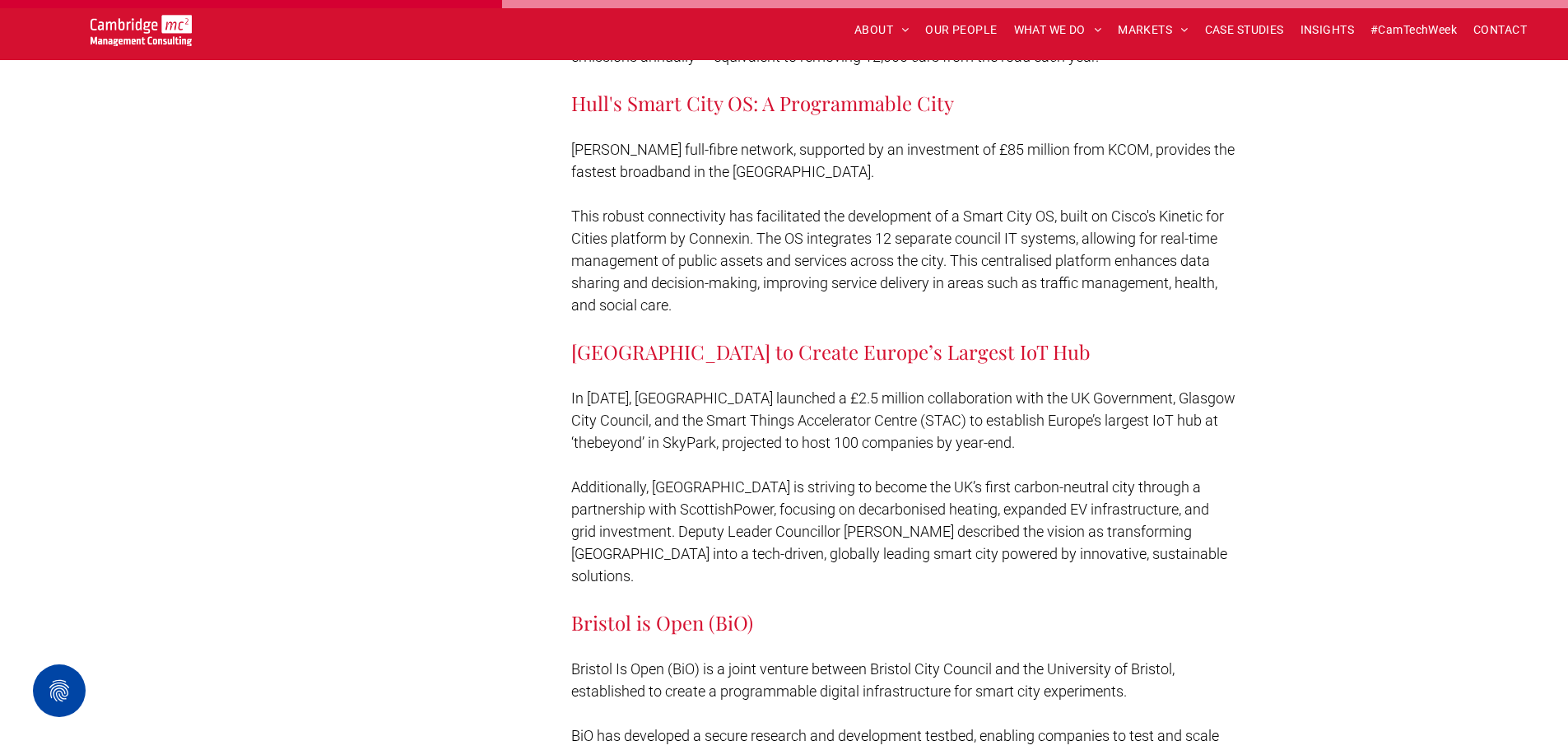
click at [1191, 338] on h3 "Glasgow to Create Europe’s Largest IoT Hub" at bounding box center [905, 352] width 666 height 27
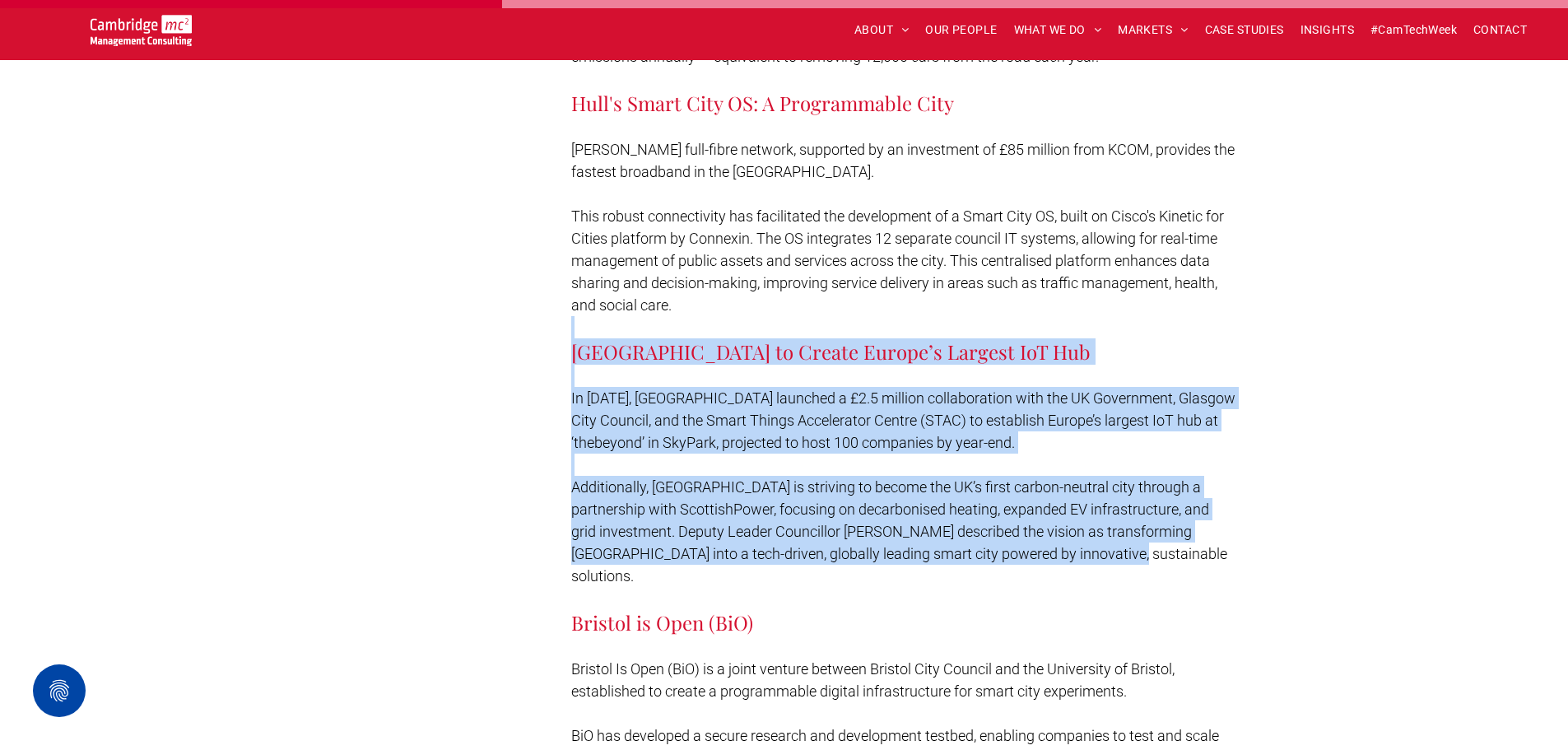
drag, startPoint x: 1182, startPoint y: 258, endPoint x: 1183, endPoint y: 479, distance: 221.0
click at [1183, 479] on p "Additionally, Glasgow is striving to become the UK’s first carbon-neutral city …" at bounding box center [905, 532] width 666 height 111
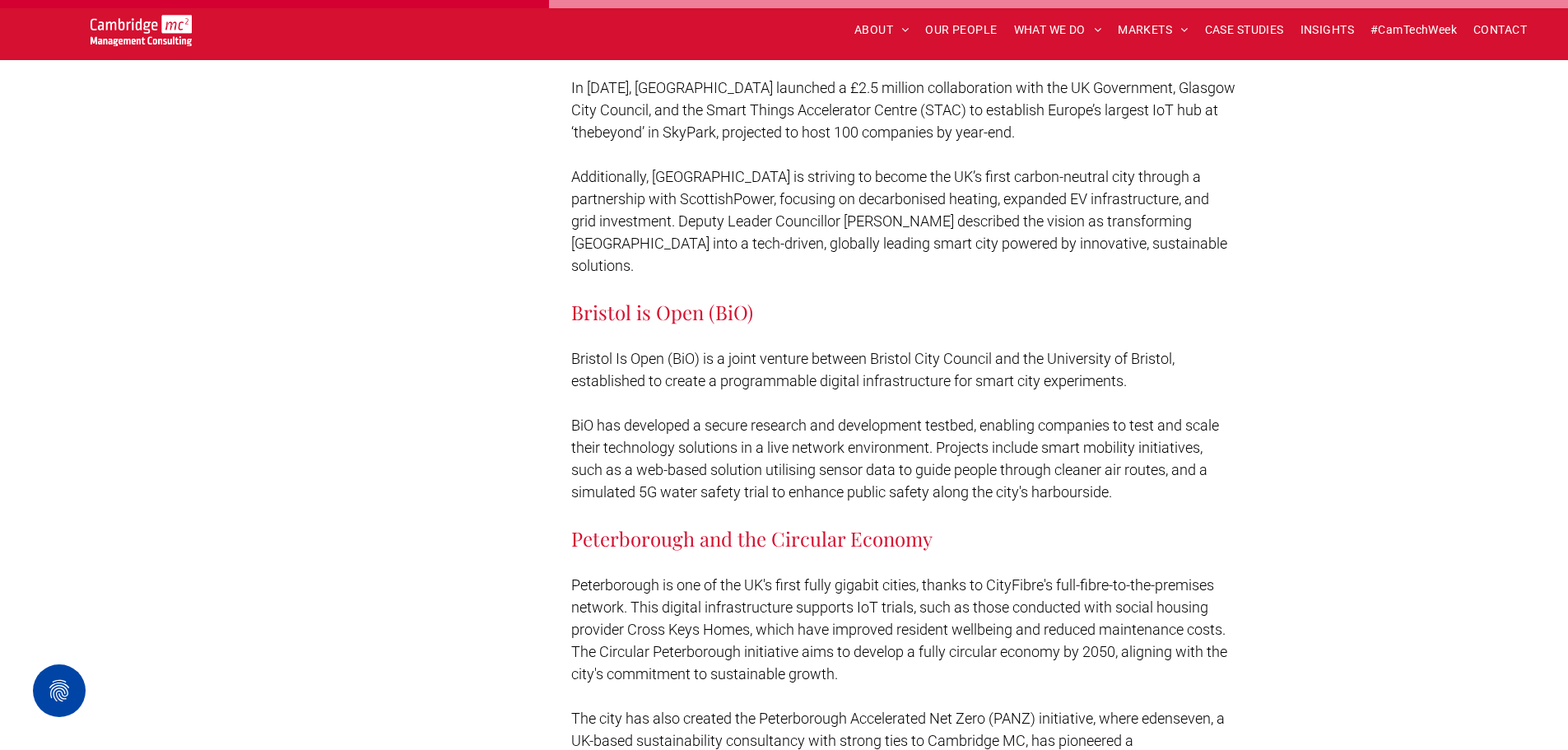
scroll to position [4035, 0]
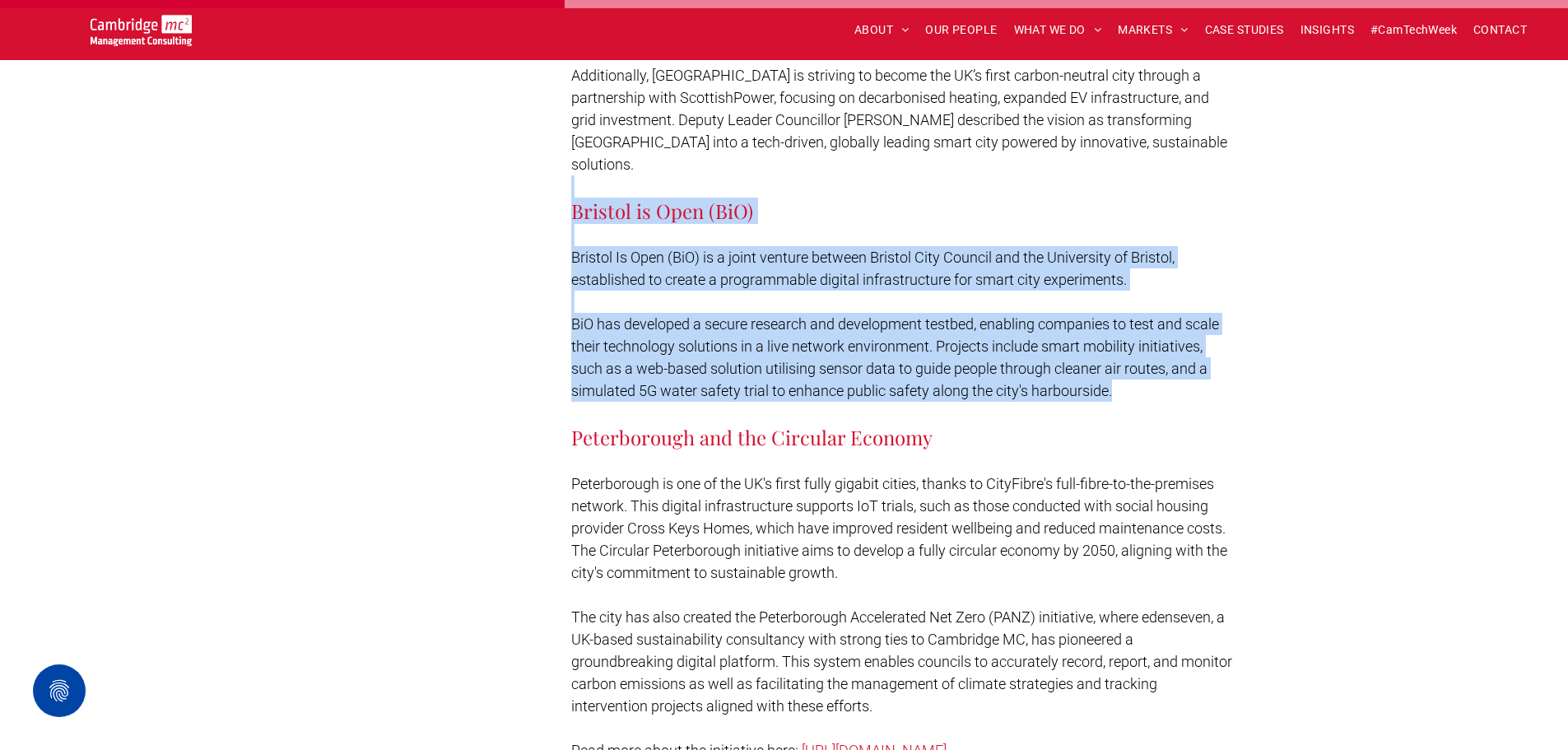
drag, startPoint x: 1103, startPoint y: 80, endPoint x: 1144, endPoint y: 310, distance: 233.6
click at [1144, 402] on p at bounding box center [905, 413] width 666 height 22
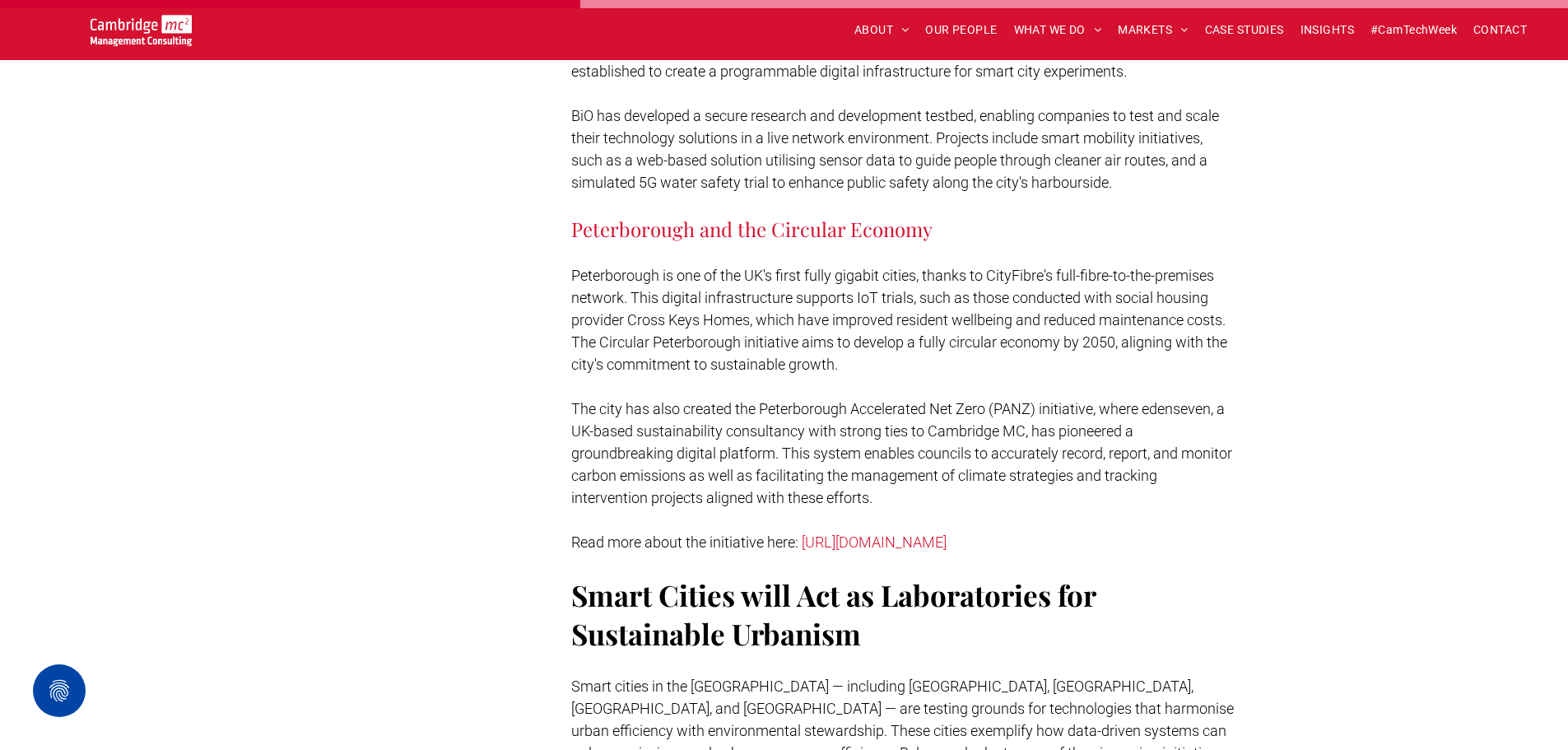
scroll to position [4283, 0]
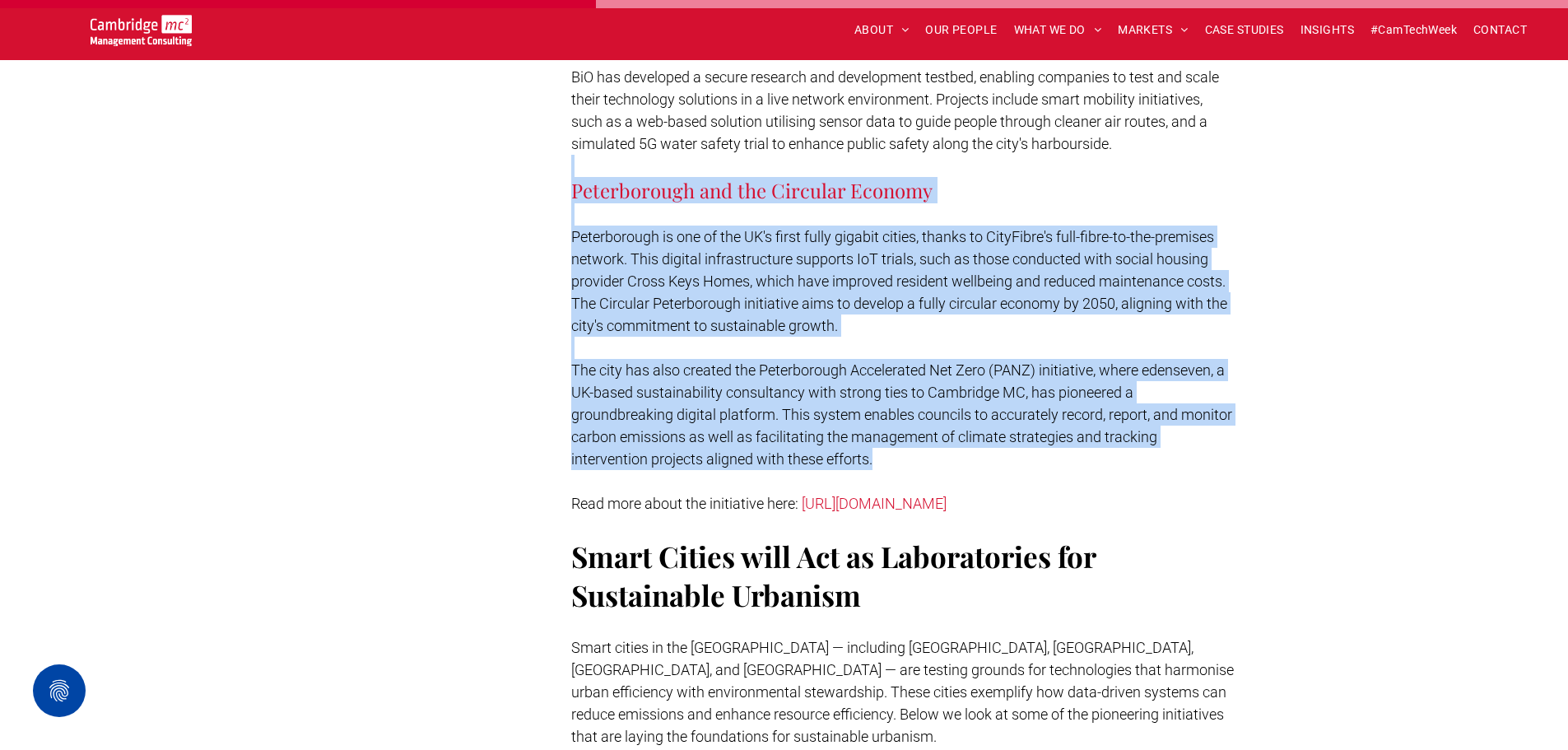
drag, startPoint x: 1206, startPoint y: 87, endPoint x: 1168, endPoint y: 372, distance: 287.5
click at [1168, 470] on p at bounding box center [905, 481] width 666 height 22
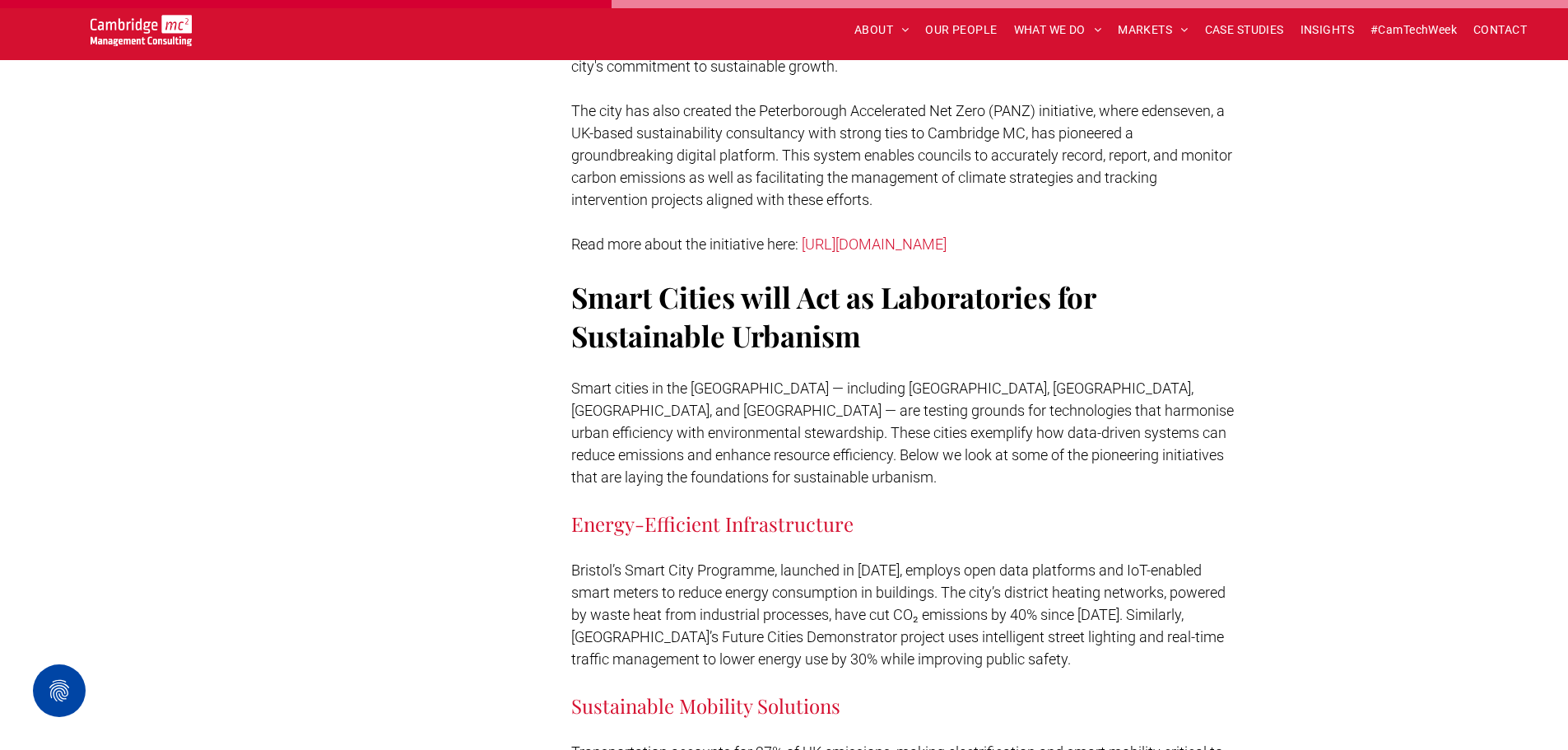
scroll to position [4612, 0]
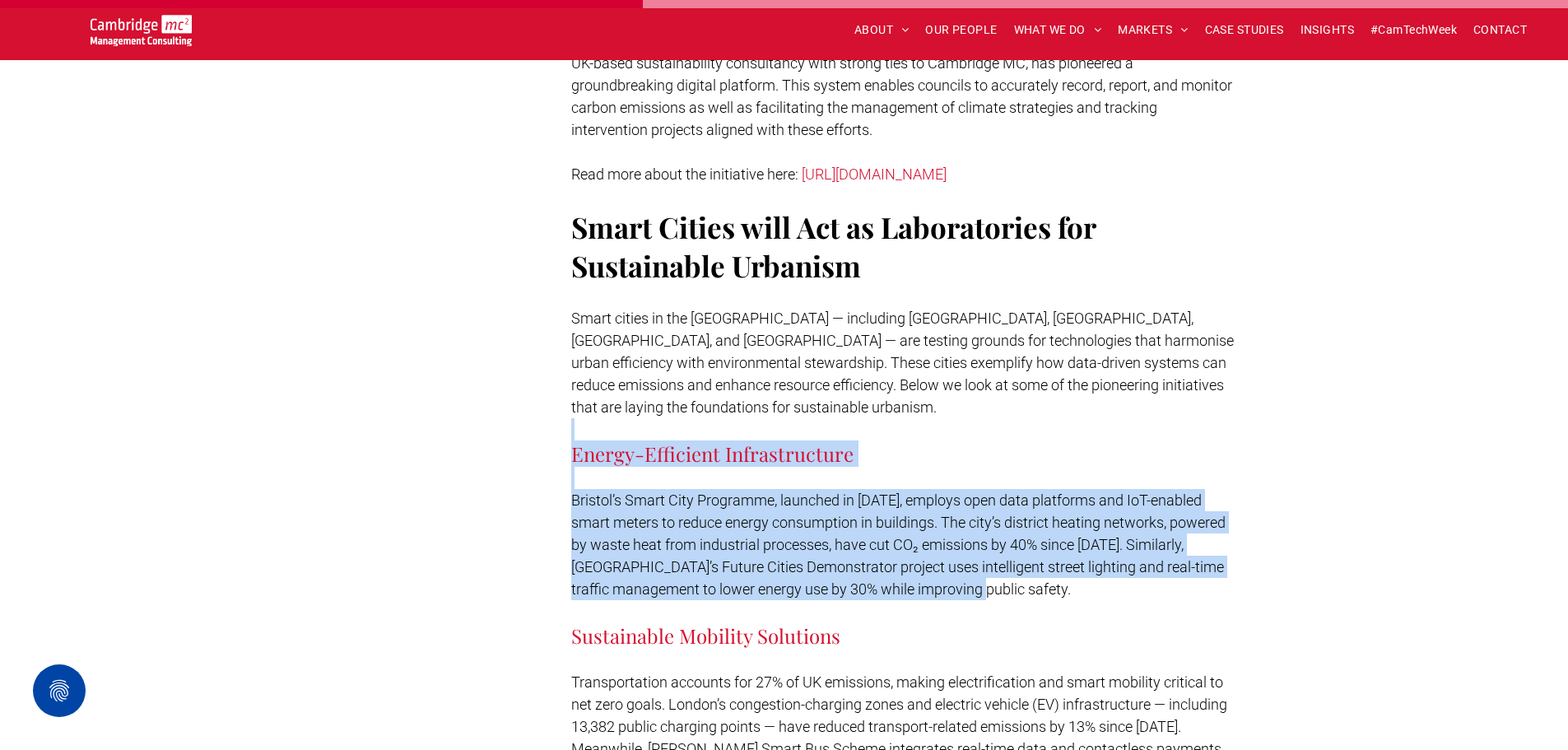
drag, startPoint x: 1168, startPoint y: 338, endPoint x: 1230, endPoint y: 488, distance: 162.3
click at [1230, 489] on p "Bristol’s Smart City Programme, launched in 2011, employs open data platforms a…" at bounding box center [905, 545] width 666 height 111
drag, startPoint x: 1230, startPoint y: 488, endPoint x: 1294, endPoint y: 351, distance: 151.2
click at [1291, 352] on div "Subscribe Contact us Dave Salmon Partner - Customer Experience and Design Butto…" at bounding box center [784, 569] width 1568 height 9480
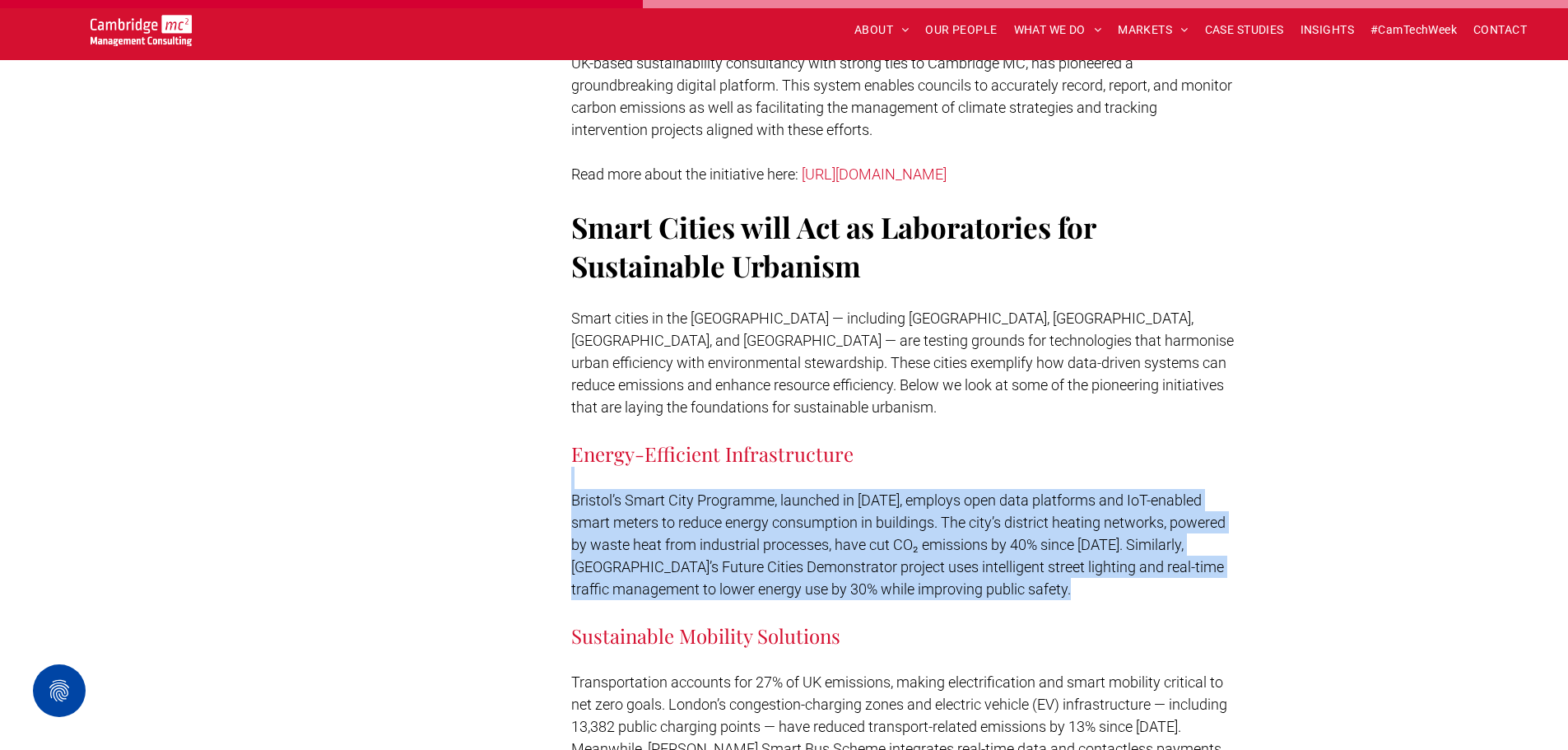
click at [1294, 350] on div "Subscribe Contact us Dave Salmon Partner - Customer Experience and Design Butto…" at bounding box center [784, 569] width 1568 height 9480
drag, startPoint x: 1294, startPoint y: 350, endPoint x: 1249, endPoint y: 491, distance: 148.0
click at [1249, 491] on div "Subscribe Contact us Dave Salmon Partner - Customer Experience and Design Butto…" at bounding box center [784, 569] width 1568 height 9480
click at [1249, 491] on div "Subscribe Contact us Dave Salmon Partner - Customer Experience and Design Butto…" at bounding box center [785, 580] width 988 height 9435
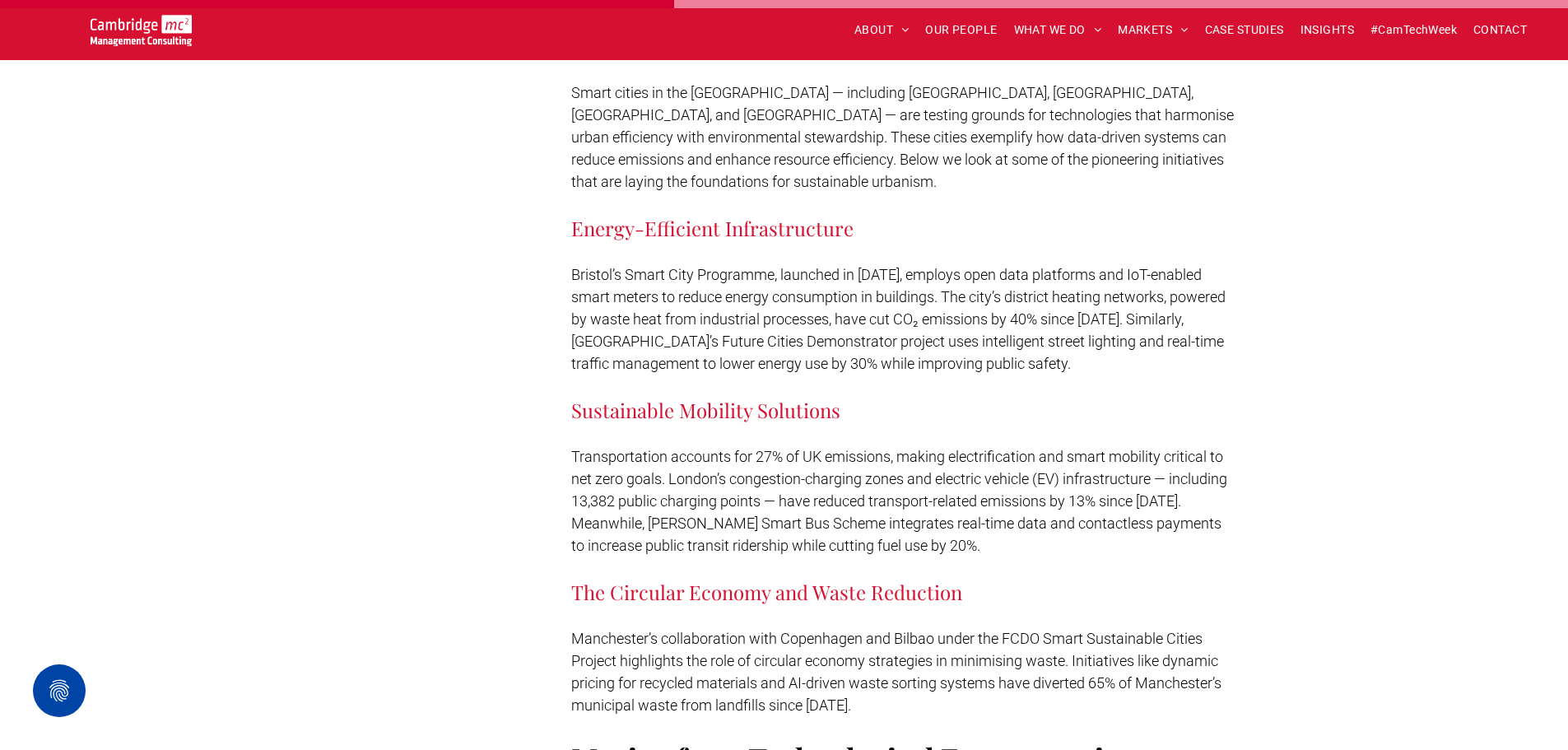
scroll to position [4859, 0]
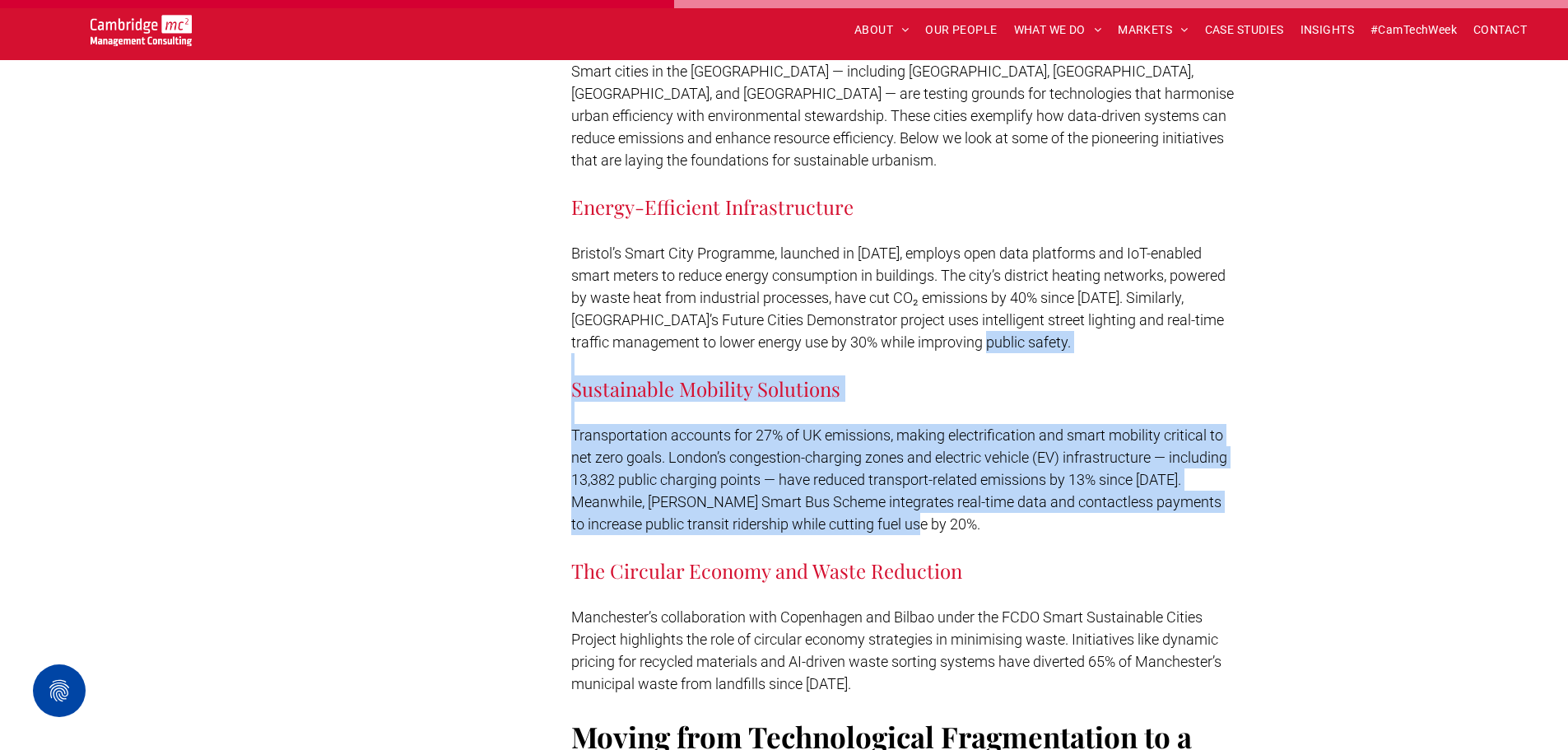
drag, startPoint x: 1167, startPoint y: 246, endPoint x: 1162, endPoint y: 433, distance: 187.1
click at [1161, 434] on p "Transportation accounts for 27% of UK emissions, making electrification and sma…" at bounding box center [905, 480] width 666 height 111
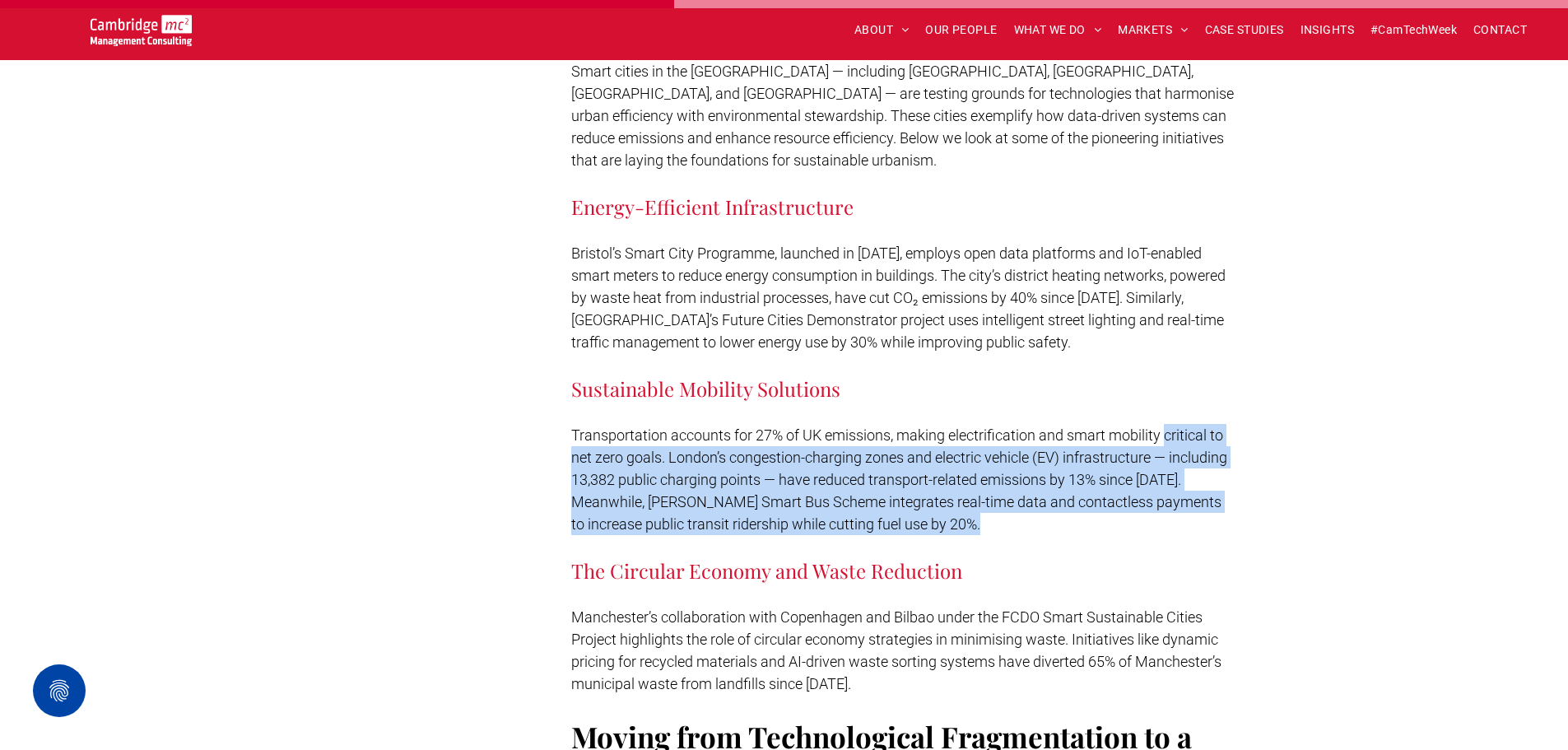
drag, startPoint x: 1161, startPoint y: 434, endPoint x: 1190, endPoint y: 303, distance: 134.2
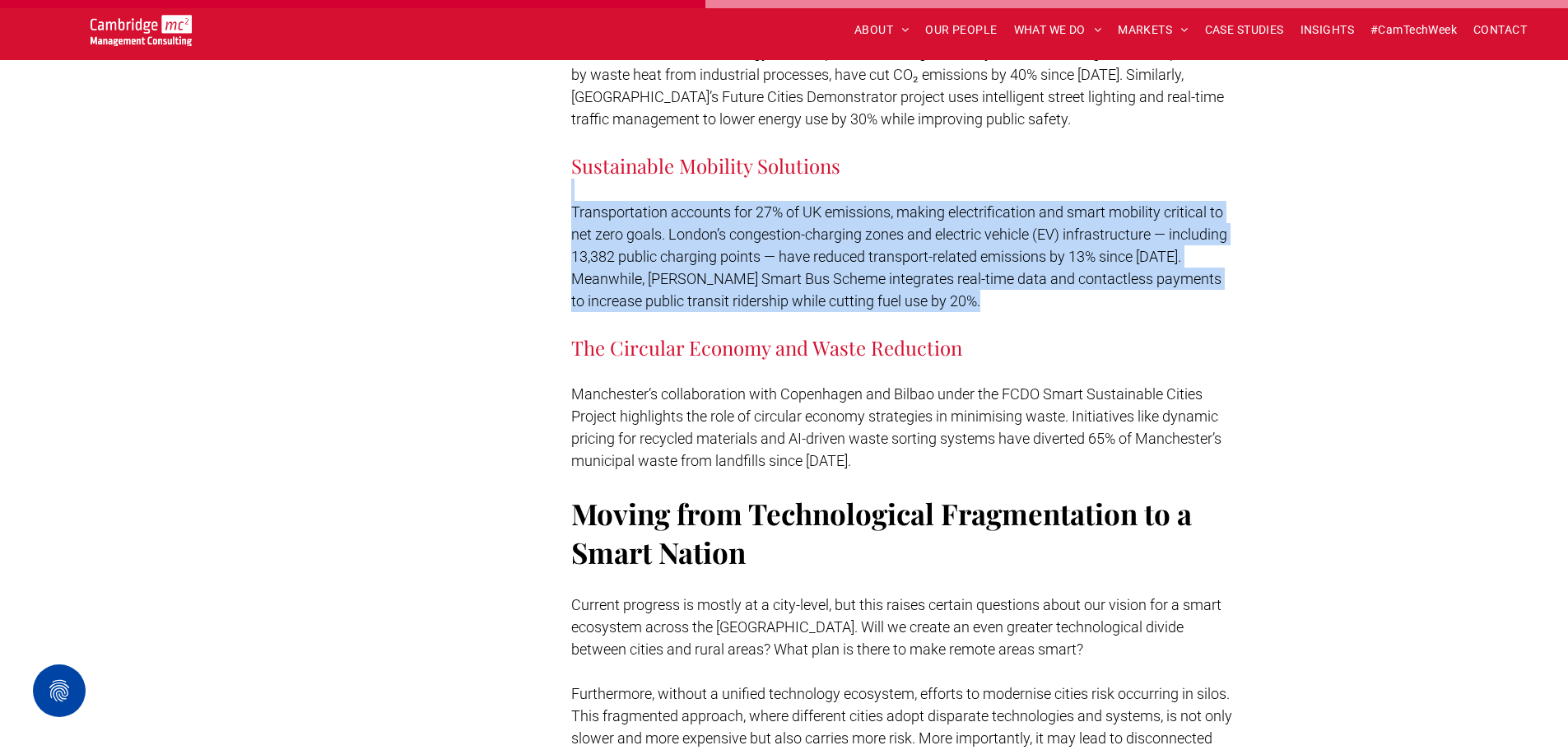
scroll to position [5106, 0]
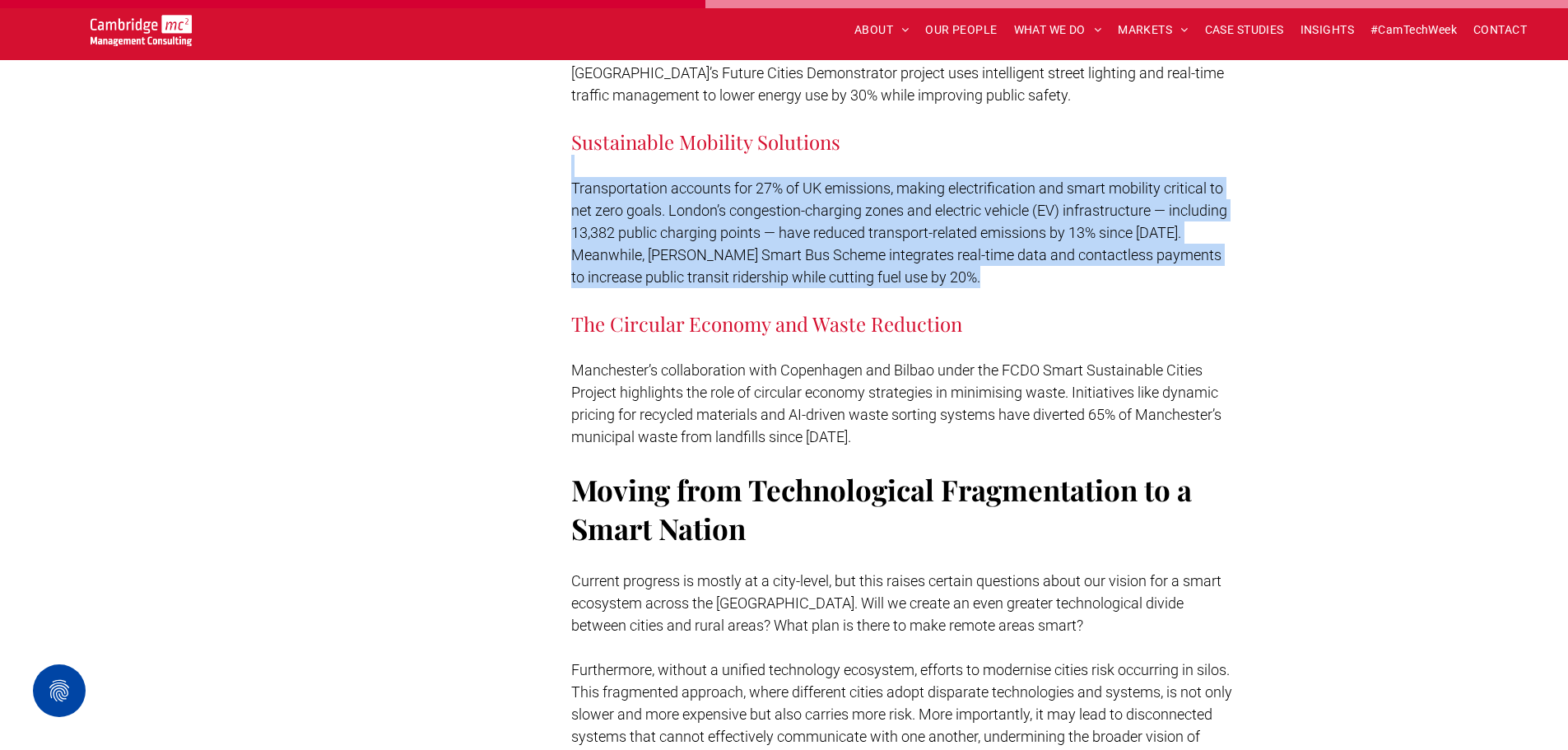
click at [1186, 288] on p at bounding box center [905, 299] width 666 height 22
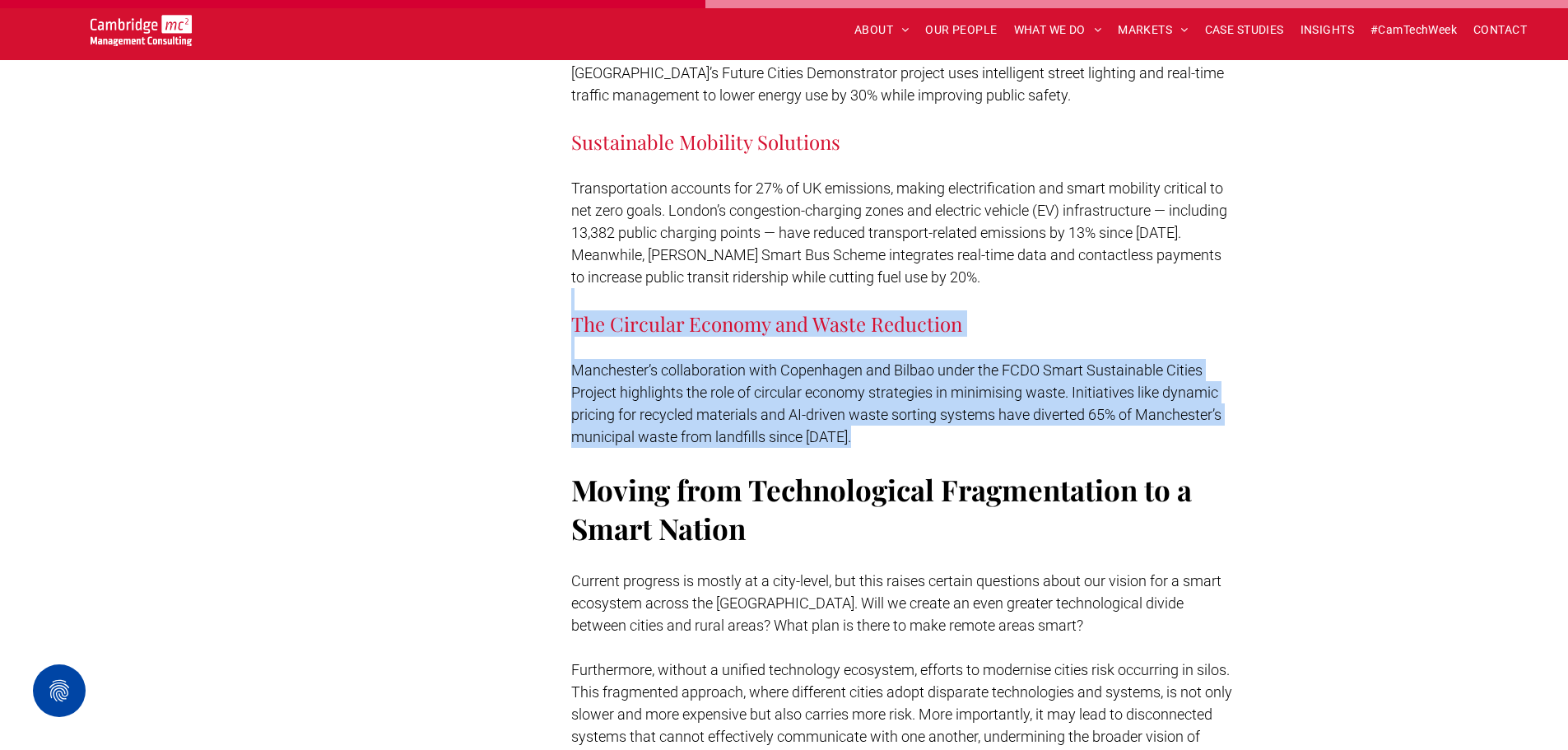
drag, startPoint x: 1185, startPoint y: 193, endPoint x: 1148, endPoint y: 354, distance: 165.2
click at [1148, 448] on p at bounding box center [905, 459] width 666 height 22
drag, startPoint x: 1148, startPoint y: 354, endPoint x: 1236, endPoint y: 227, distance: 154.5
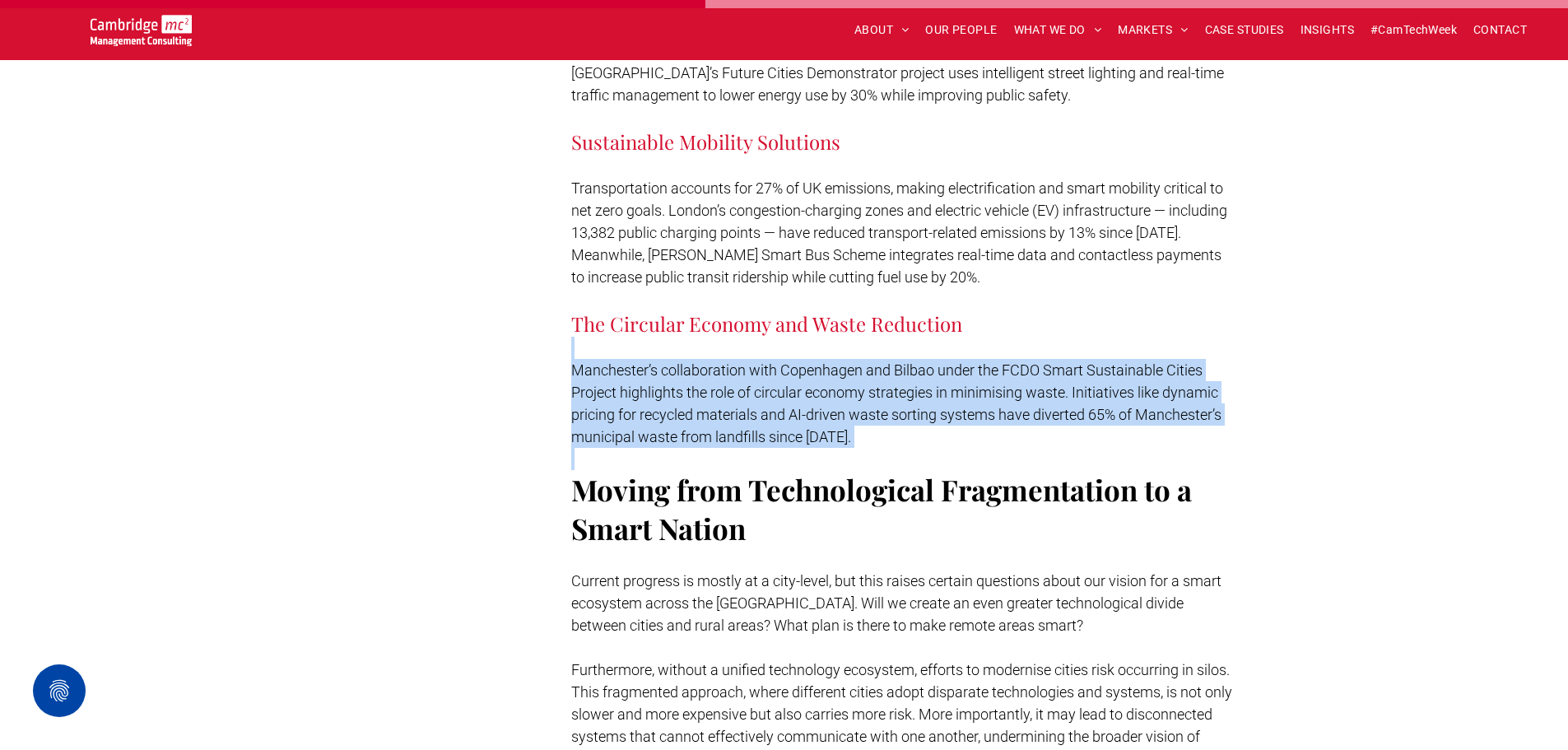
click at [1248, 222] on div "Subscribe Contact us Dave Salmon Partner - Customer Experience and Design Butto…" at bounding box center [785, 86] width 988 height 9435
drag, startPoint x: 1245, startPoint y: 295, endPoint x: 1243, endPoint y: 330, distance: 35.1
click at [1243, 330] on div "Subscribe Contact us Dave Salmon Partner - Customer Experience and Design Butto…" at bounding box center [785, 86] width 988 height 9435
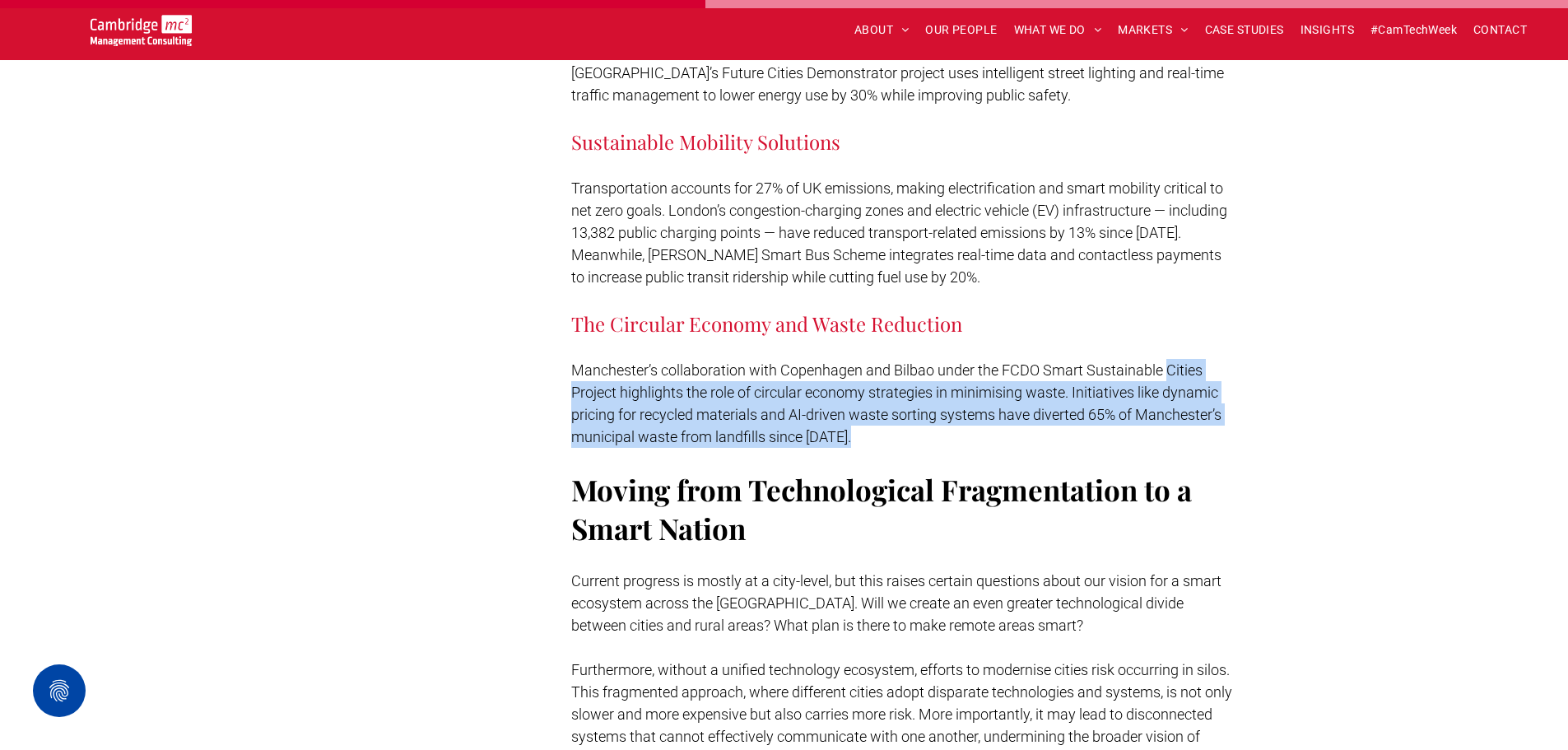
drag
click at [1254, 236] on div "Subscribe Contact us Dave Salmon Partner - Customer Experience and Design Butto…" at bounding box center [785, 86] width 988 height 9435
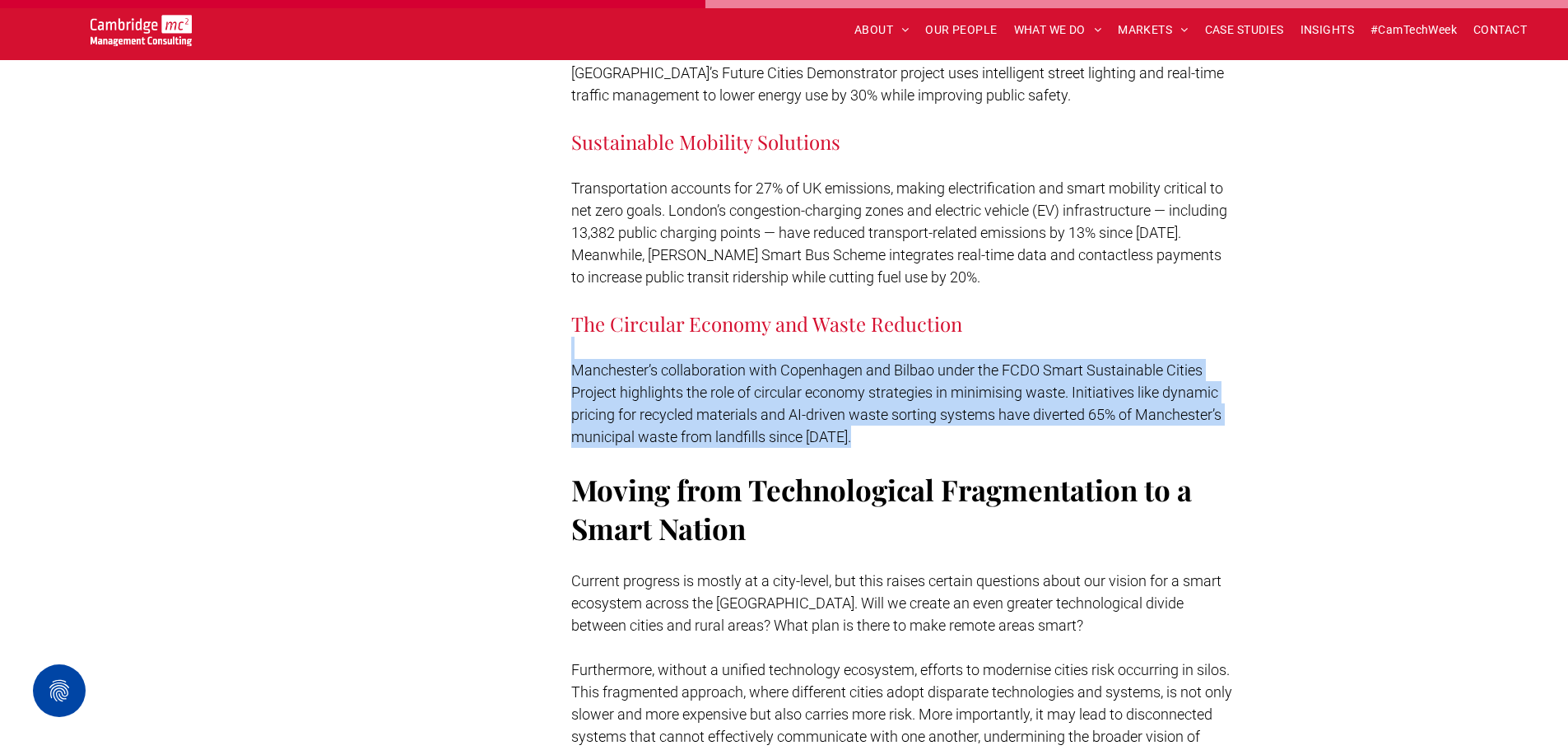
click at [1259, 226] on div "Subscribe Contact us Dave Salmon Partner - Customer Experience and Design Butto…" at bounding box center [785, 86] width 988 height 9435
click at [1233, 346] on div "Subscribe Contact us Dave Salmon Partner - Customer Experience and Design Butto…" at bounding box center [785, 86] width 988 height 9435
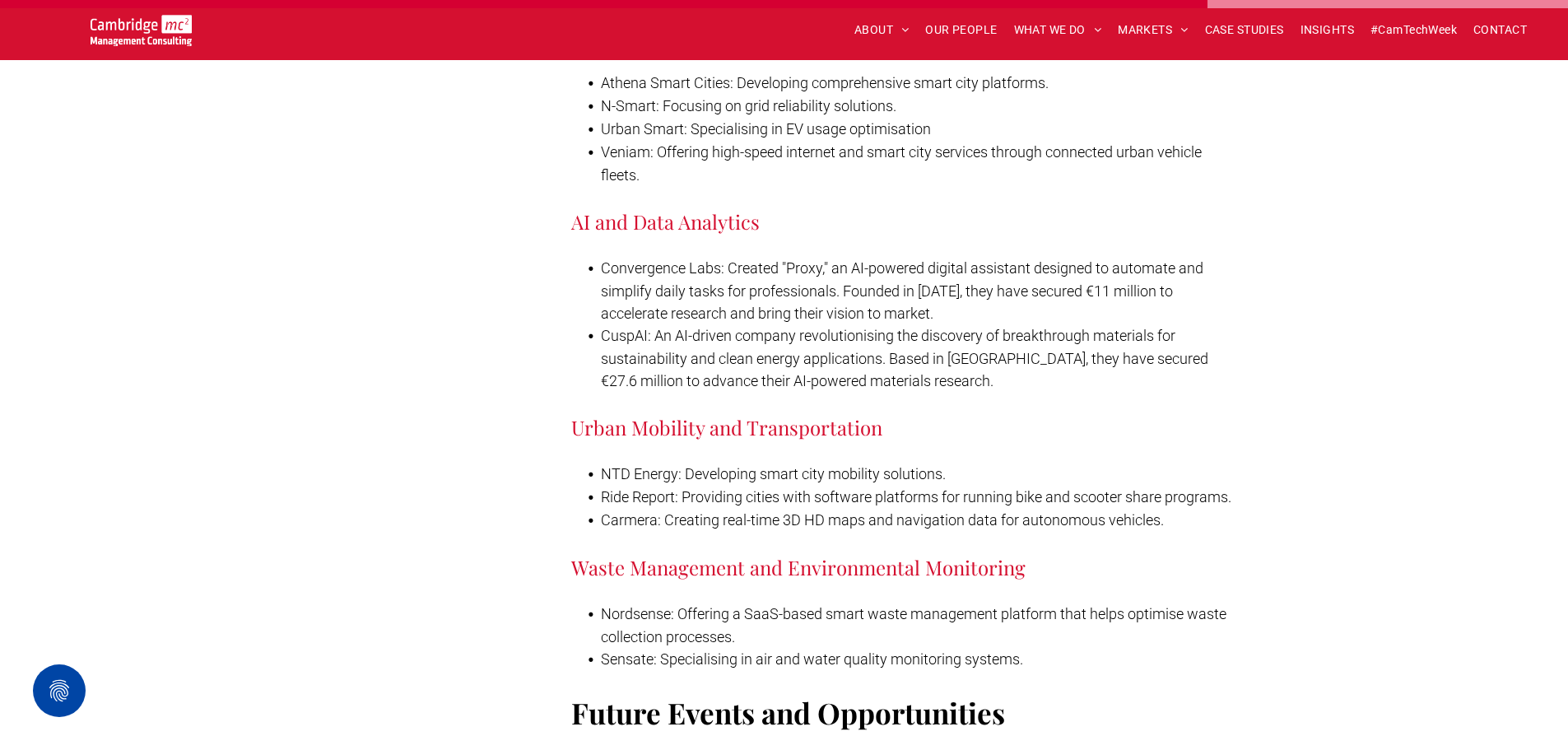
scroll to position [8648, 0]
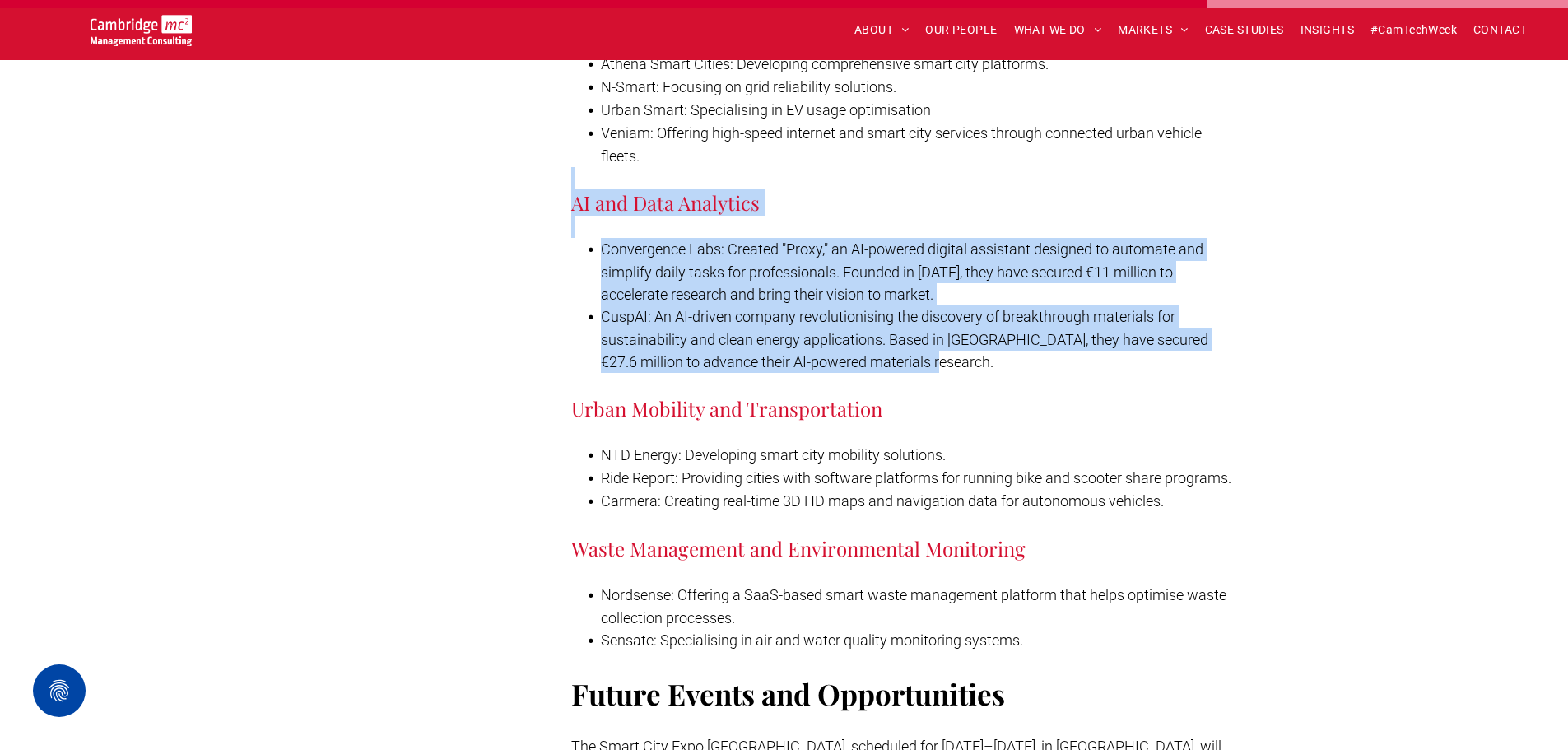
click at [1157, 190] on p at bounding box center [905, 178] width 666 height 22
click at [1118, 373] on li "CuspAI: An AI-driven company revolutionising the discovery of breakthrough mate…" at bounding box center [919, 339] width 637 height 68
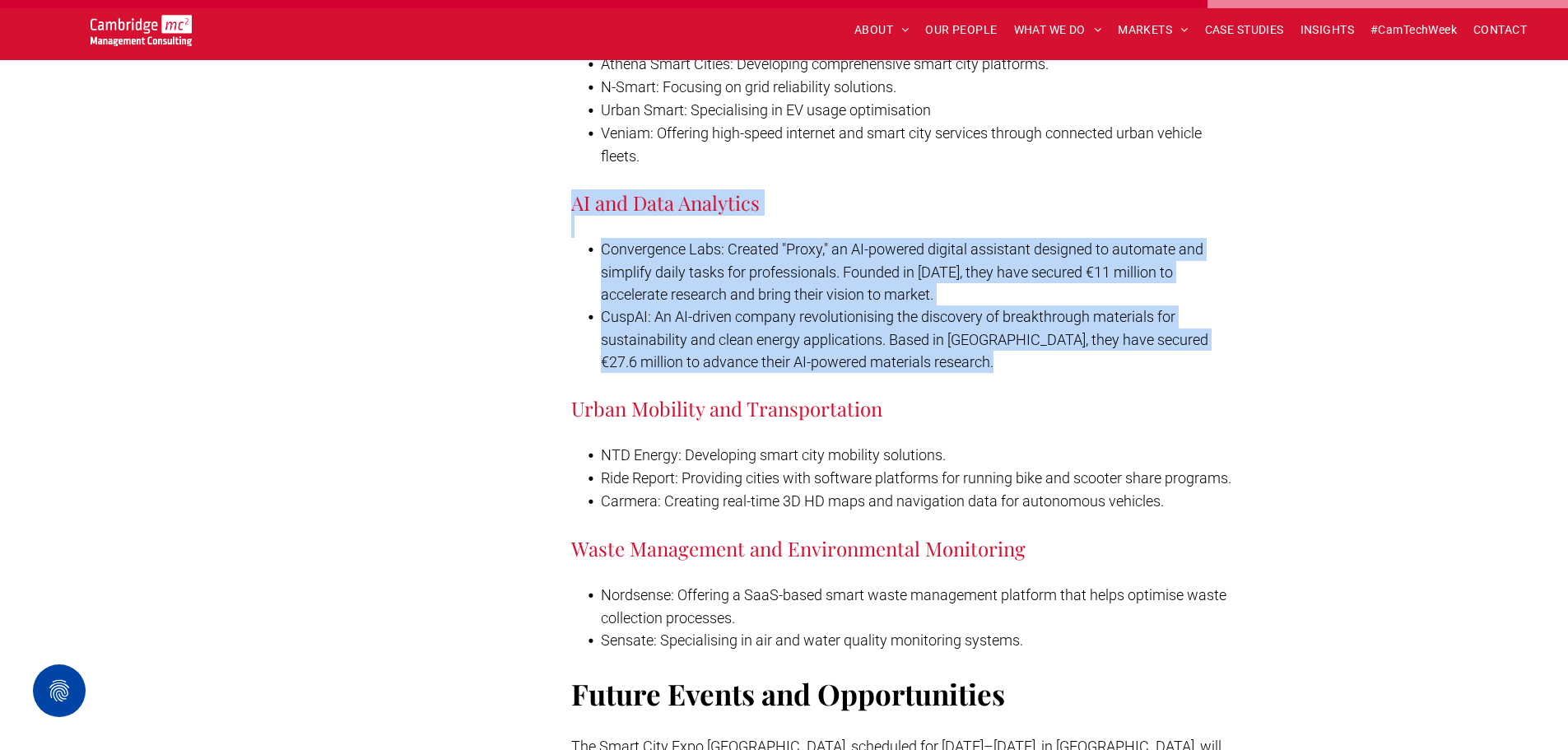
click at [574, 216] on span "AI and Data Analytics" at bounding box center [665, 203] width 189 height 27
click at [1012, 373] on li "CuspAI: An AI-driven company revolutionising the discovery of breakthrough mate…" at bounding box center [919, 339] width 637 height 68
click at [597, 216] on span "AI and Data Analytics" at bounding box center [665, 203] width 189 height 27
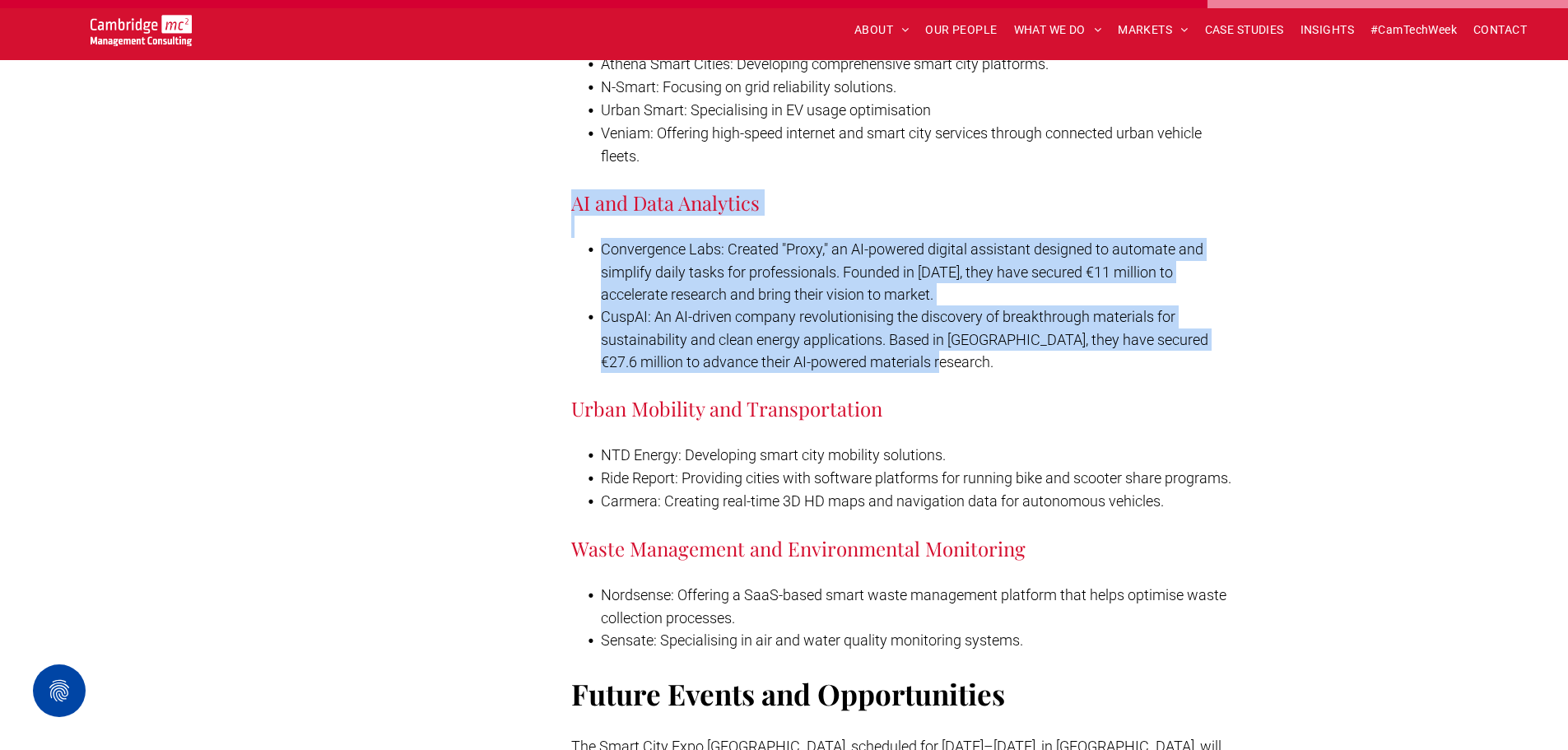
click at [920, 373] on li "CuspAI: An AI-driven company revolutionising the discovery of breakthrough mate…" at bounding box center [919, 339] width 637 height 68
click at [574, 216] on span "AI and Data Analytics" at bounding box center [665, 203] width 189 height 27
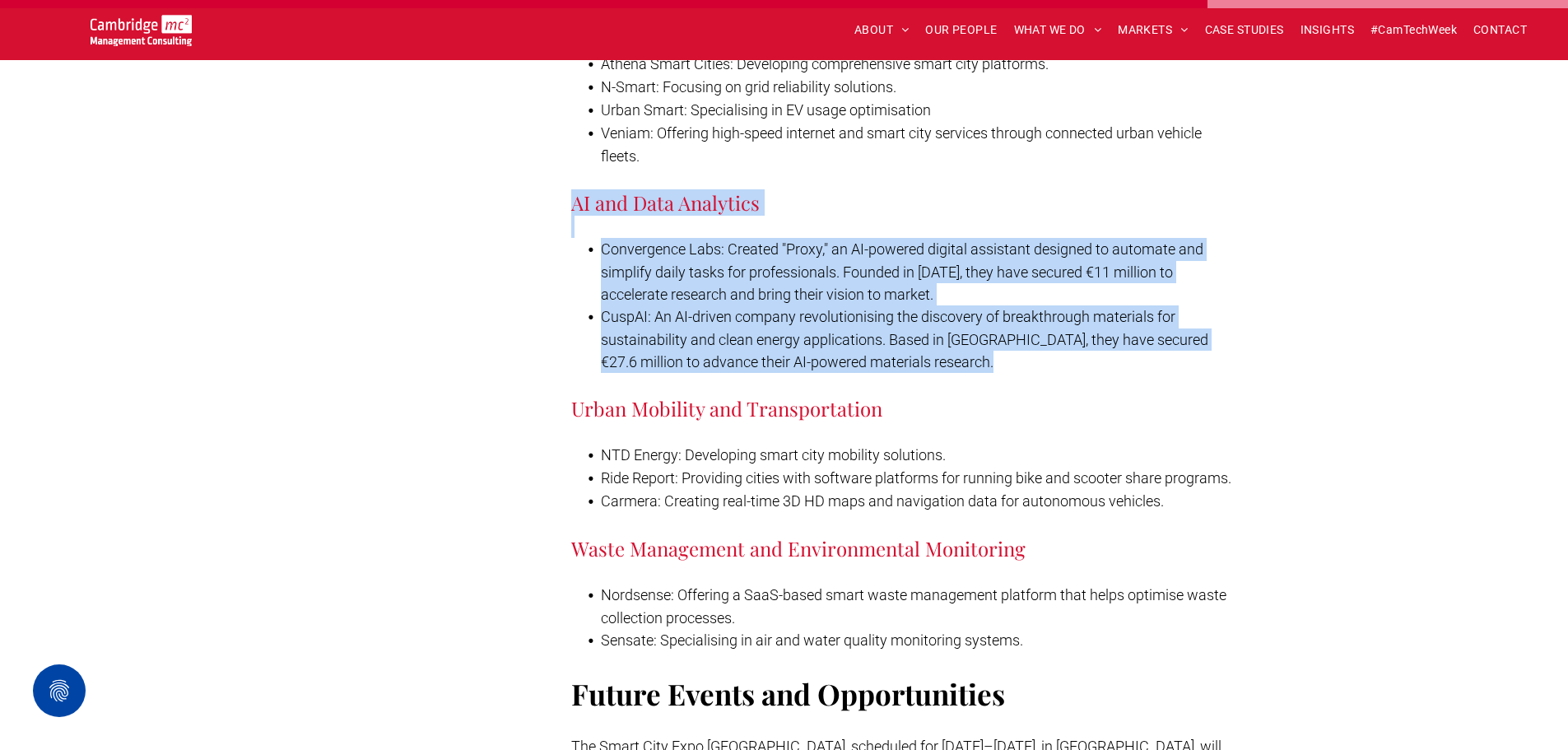
click at [945, 373] on li "CuspAI: An AI-driven company revolutionising the discovery of breakthrough mate…" at bounding box center [919, 339] width 637 height 68
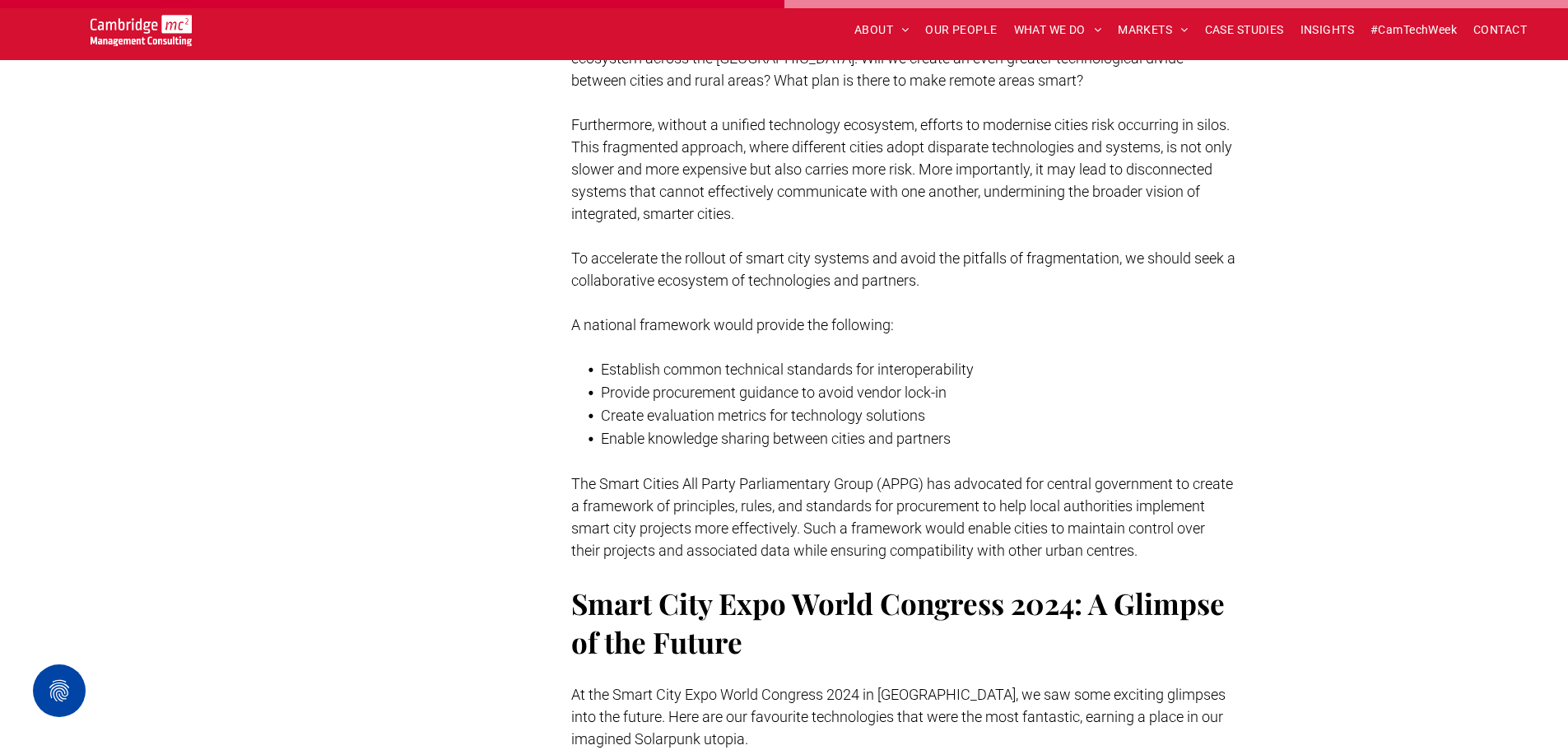
scroll to position [4860, 0]
